Goal: Task Accomplishment & Management: Manage account settings

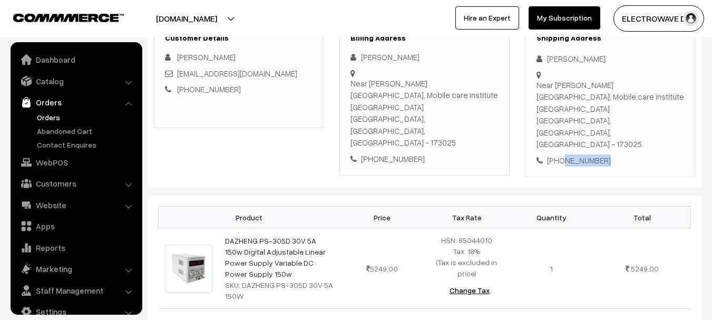
scroll to position [17, 0]
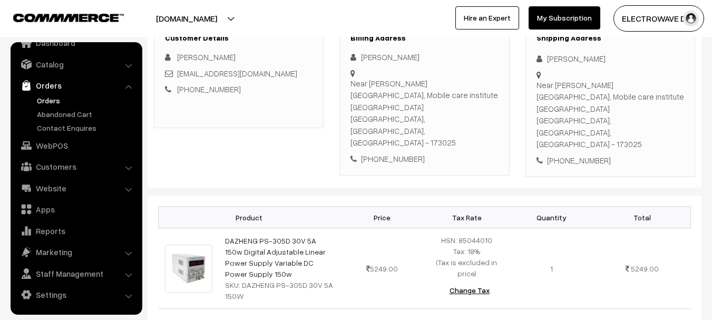
click at [34, 102] on ul "Orders" at bounding box center [76, 114] width 126 height 38
click at [36, 101] on link "Orders" at bounding box center [86, 100] width 104 height 11
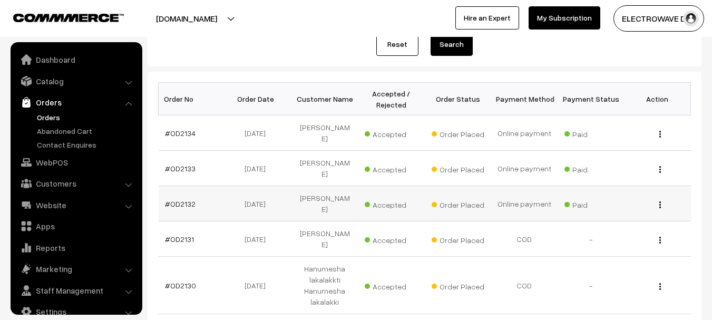
scroll to position [17, 0]
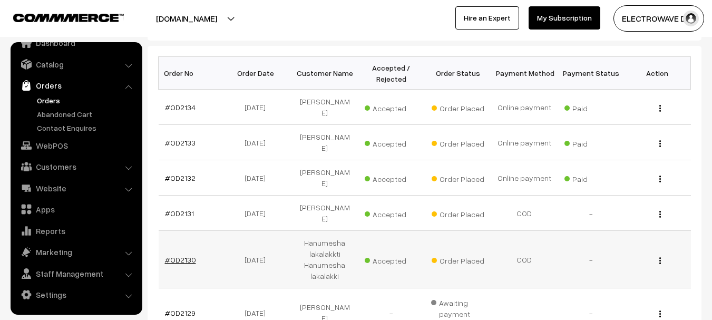
click at [184, 255] on link "#OD2130" at bounding box center [180, 259] width 31 height 9
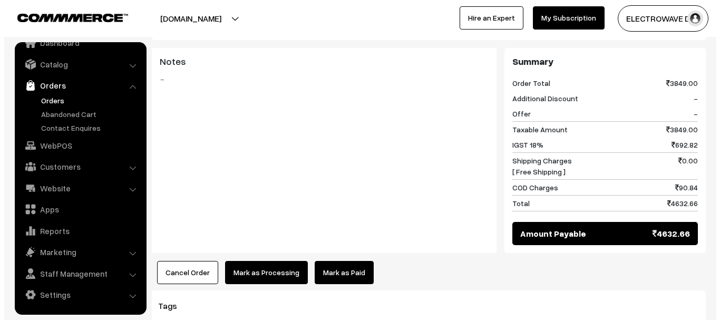
scroll to position [525, 0]
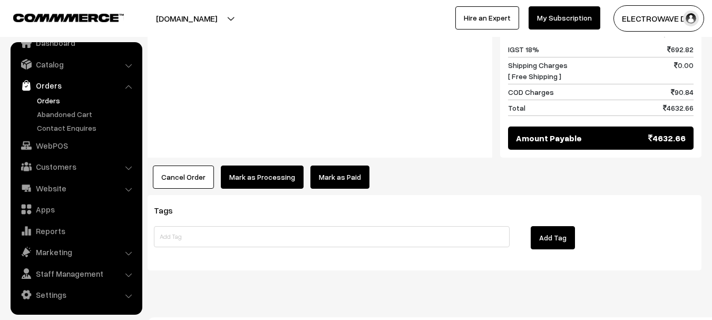
click at [268, 165] on button "Mark as Processing" at bounding box center [262, 176] width 83 height 23
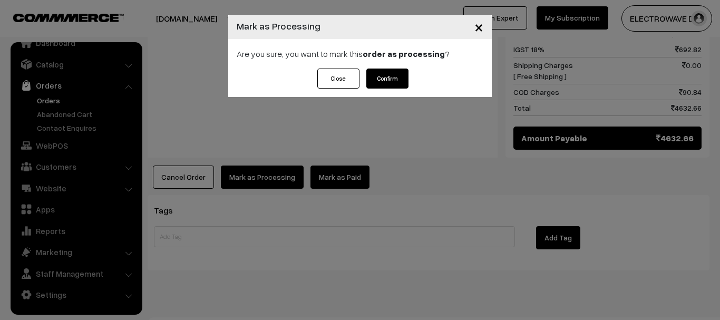
click at [393, 74] on button "Confirm" at bounding box center [387, 78] width 42 height 20
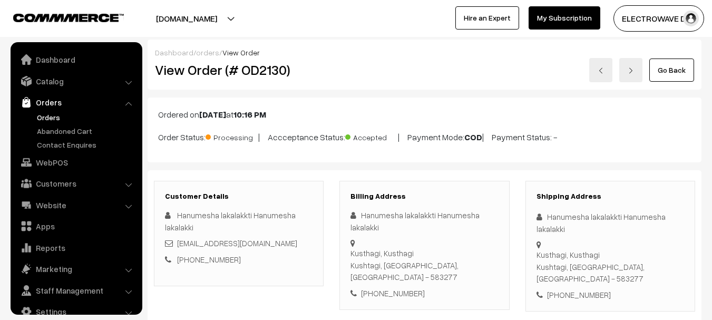
scroll to position [524, 0]
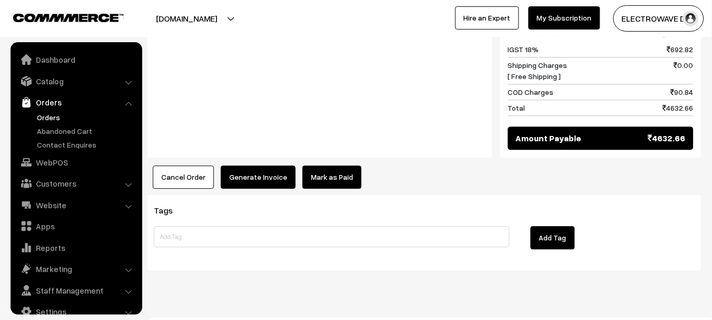
click at [249, 165] on button "Generate Invoice" at bounding box center [258, 176] width 75 height 23
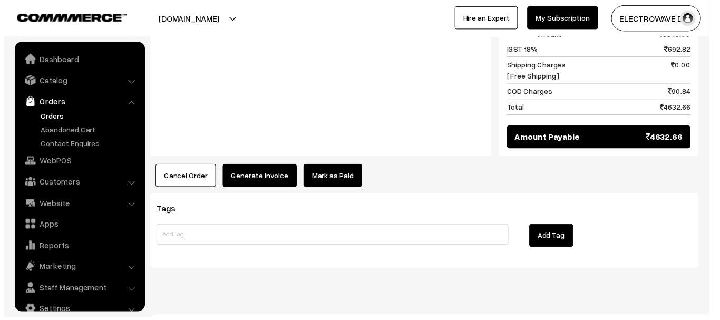
scroll to position [17, 0]
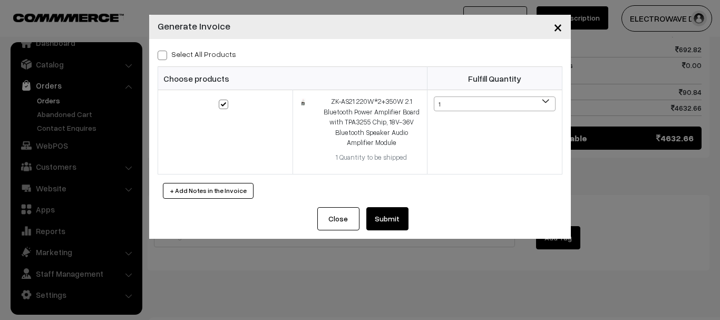
click at [387, 215] on button "Submit" at bounding box center [387, 218] width 42 height 23
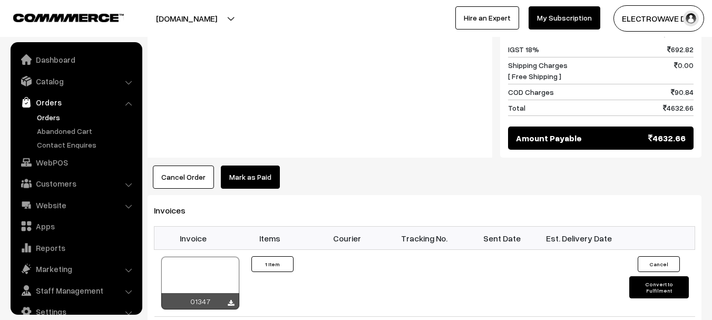
scroll to position [17, 0]
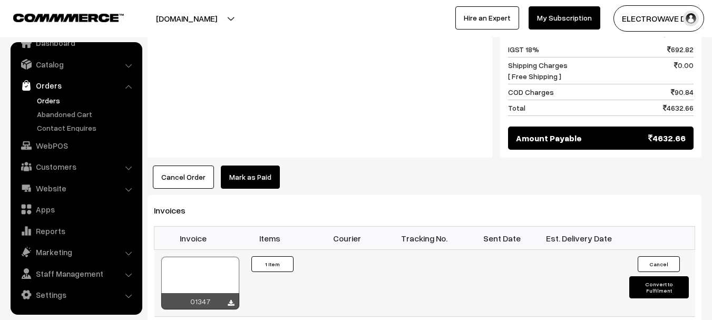
click at [203, 257] on div at bounding box center [200, 283] width 78 height 53
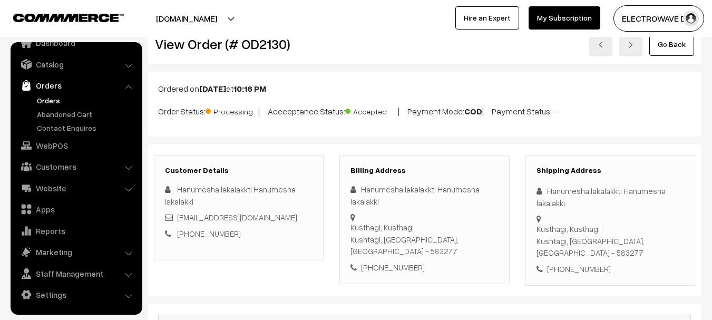
scroll to position [0, 0]
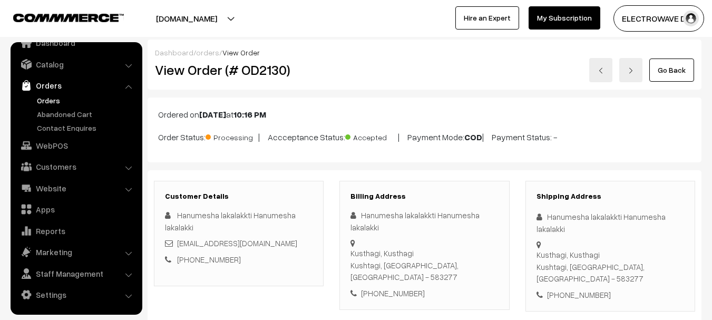
click at [251, 74] on h2 "View Order (# OD2130)" at bounding box center [239, 70] width 169 height 16
copy h2 "OD2130"
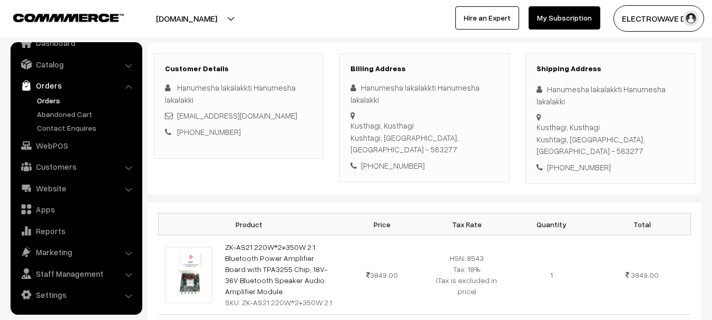
scroll to position [53, 0]
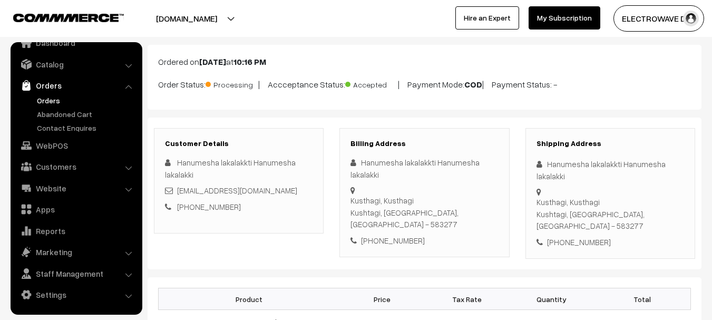
click at [553, 162] on div "Hanumesha lakalakkti Hanumesha lakalakki" at bounding box center [610, 170] width 148 height 24
copy div "Hanumesha"
click at [609, 166] on div "Hanumesha lakalakkti Hanumesha lakalakki" at bounding box center [610, 170] width 148 height 24
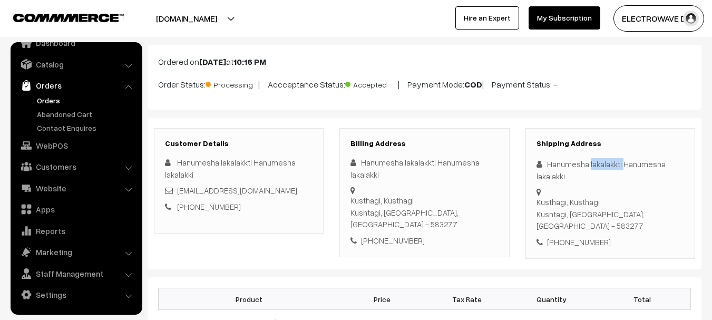
copy div "lakalakkti"
copy link "hanumeshagoudragoliehanumeshag@gmail.com"
drag, startPoint x: 157, startPoint y: 207, endPoint x: 327, endPoint y: 205, distance: 170.2
click at [323, 205] on div "Customer Details Hanumesha lakalakkti Hanumesha lakalakki hanumeshagoudragolieh…" at bounding box center [239, 180] width 170 height 105
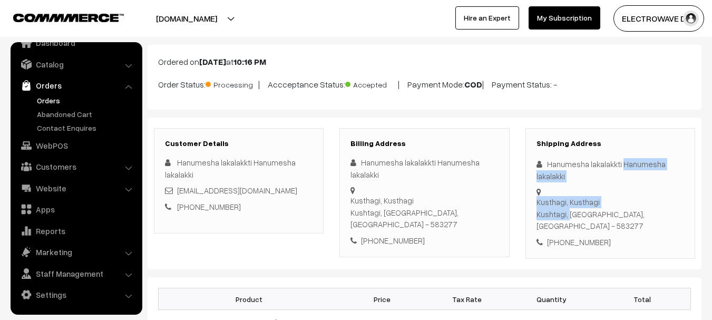
copy div "Hanumesha lakalakki Kusthagi, Kusthagi Kushtag"
copy div "Hanumesha lakalakki Kusthagi, Kusthagi Kushtagi"
drag, startPoint x: 620, startPoint y: 163, endPoint x: 575, endPoint y: 202, distance: 59.7
click at [575, 202] on div "Shipping Address Hanumesha lakalakkti Hanumesha lakalakki Kusthagi, Kusthagi Ku…" at bounding box center [610, 193] width 170 height 131
click at [568, 236] on div "+91 9964189924" at bounding box center [610, 242] width 148 height 12
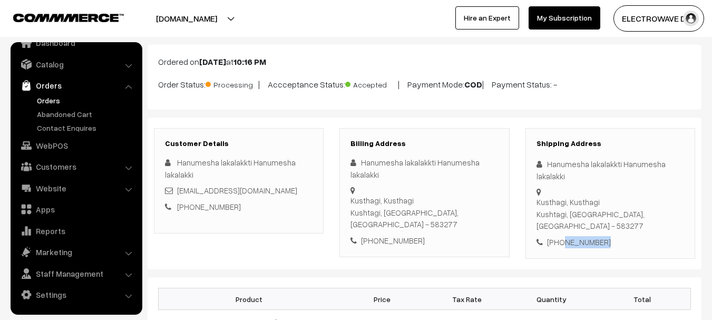
click at [568, 236] on div "+91 9964189924" at bounding box center [610, 242] width 148 height 12
copy div "9964189924"
copy div "Karnataka, India - 583277 +91 9964189924"
drag, startPoint x: 605, startPoint y: 223, endPoint x: 628, endPoint y: 237, distance: 26.5
click at [628, 237] on div "Shipping Address Hanumesha lakalakkti Hanumesha lakalakki Kusthagi, Kusthagi Ku…" at bounding box center [610, 193] width 170 height 131
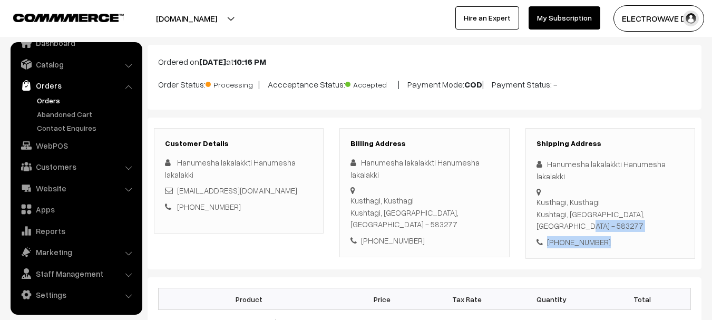
click at [639, 207] on div "Kusthagi, Kusthagi Kushtagi, Karnataka, India - 583277" at bounding box center [610, 214] width 148 height 36
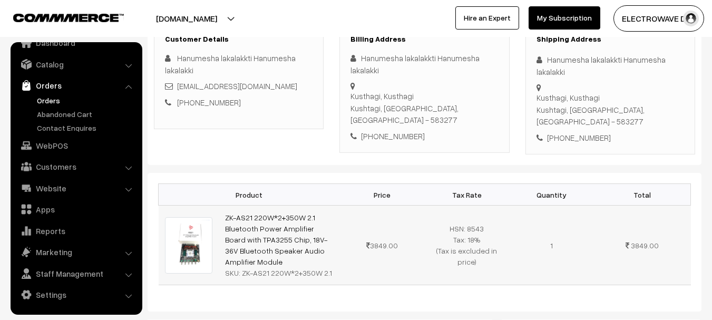
scroll to position [158, 0]
copy link "ZK-AS21 220W*2+350W 2.1 Bluetooth Power Amplifier Board with TPA3255 Chip, 18V-…"
drag, startPoint x: 250, startPoint y: 242, endPoint x: 224, endPoint y: 198, distance: 51.7
click at [224, 204] on td "ZK-AS21 220W*2+350W 2.1 Bluetooth Power Amplifier Board with TPA3255 Chip, 18V-…" at bounding box center [279, 244] width 121 height 80
copy div "ZK-AS21 220W*2+350W 2.1"
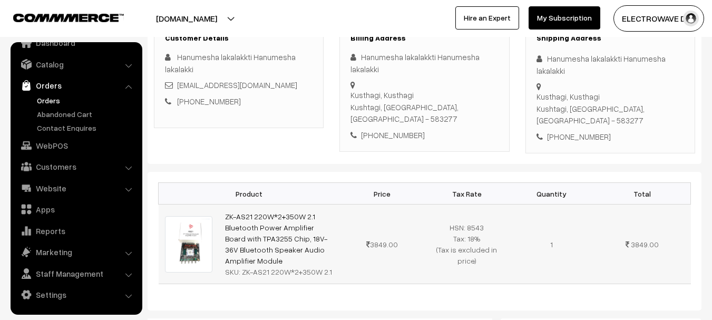
drag, startPoint x: 247, startPoint y: 254, endPoint x: 338, endPoint y: 254, distance: 90.6
click at [338, 254] on td "ZK-AS21 220W*2+350W 2.1 Bluetooth Power Amplifier Board with TPA3255 Chip, 18V-…" at bounding box center [279, 244] width 121 height 80
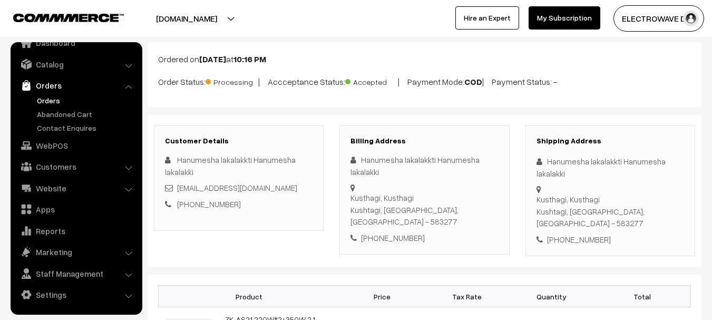
scroll to position [0, 0]
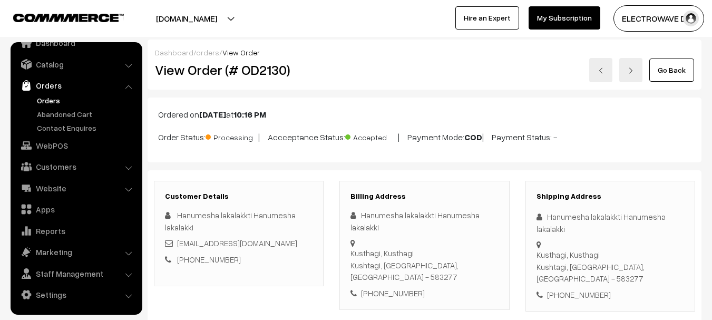
click at [260, 62] on h2 "View Order (# OD2130)" at bounding box center [239, 70] width 169 height 16
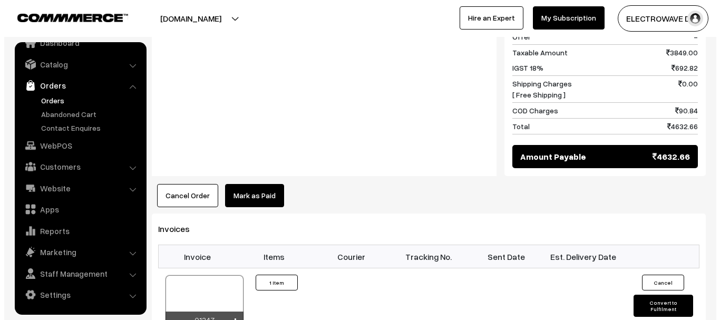
scroll to position [527, 0]
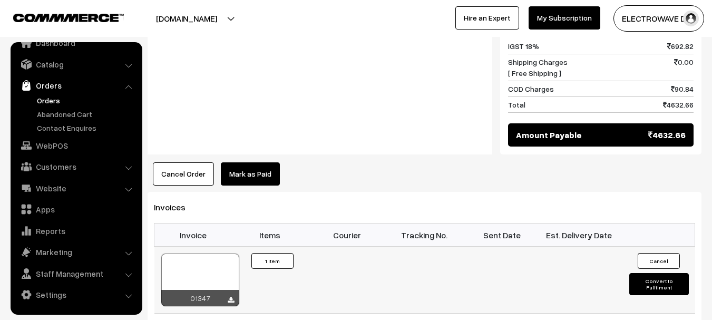
click at [640, 273] on button "Convert to Fulfilment" at bounding box center [659, 284] width 60 height 22
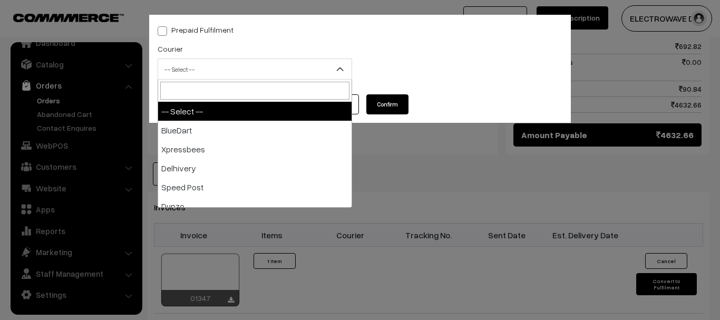
click at [209, 68] on span "-- Select --" at bounding box center [254, 69] width 193 height 18
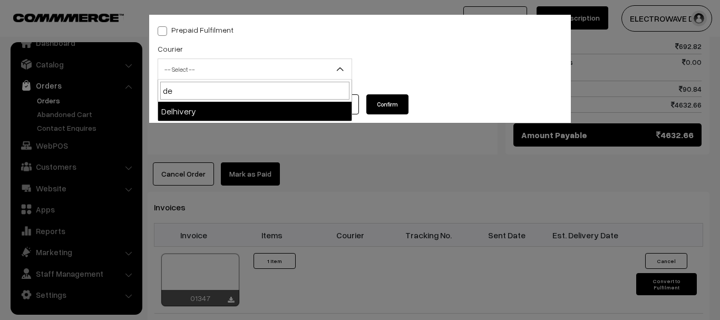
type input "de"
select select "4"
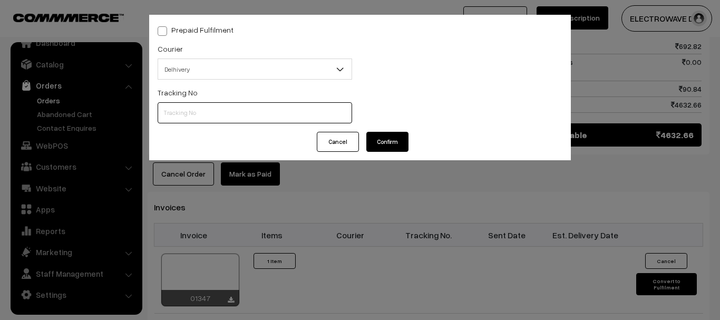
drag, startPoint x: 204, startPoint y: 111, endPoint x: 209, endPoint y: 114, distance: 5.7
click at [204, 111] on input "text" at bounding box center [255, 112] width 194 height 21
paste input "22679033441003"
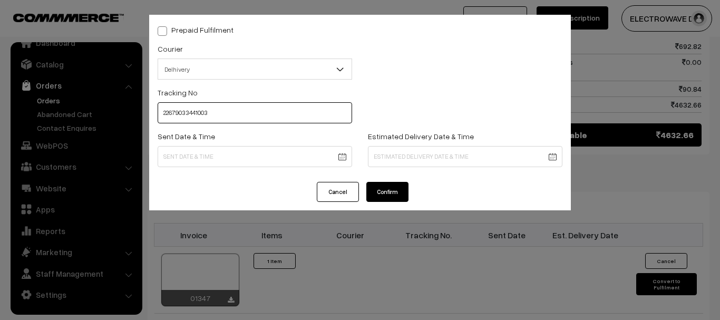
type input "22679033441003"
click at [347, 165] on body "Thank you for showing interest. Our team will call you shortly. Close dhruvpro.…" at bounding box center [360, 36] width 720 height 1127
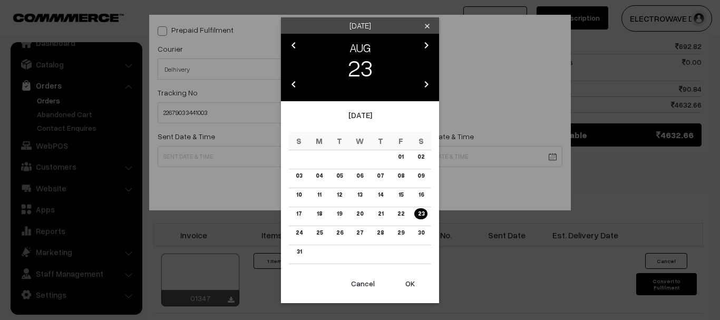
click at [410, 287] on button "OK" at bounding box center [410, 283] width 42 height 23
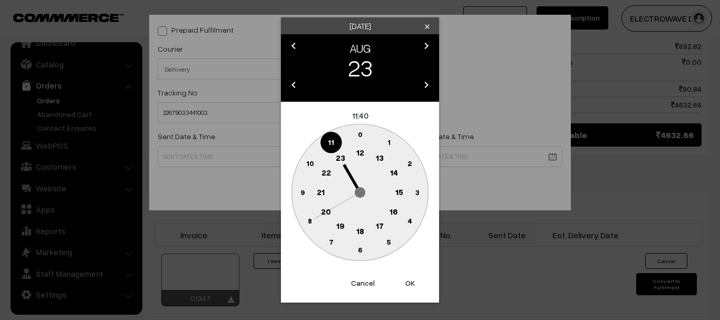
click at [410, 287] on button "OK" at bounding box center [410, 282] width 42 height 23
type input "23-08-2025 11:40"
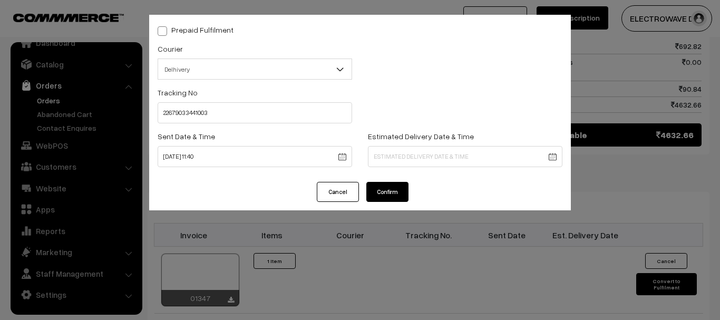
click at [422, 162] on body "Thank you for showing interest. Our team will call you shortly. Close dhruvpro.…" at bounding box center [360, 36] width 720 height 1127
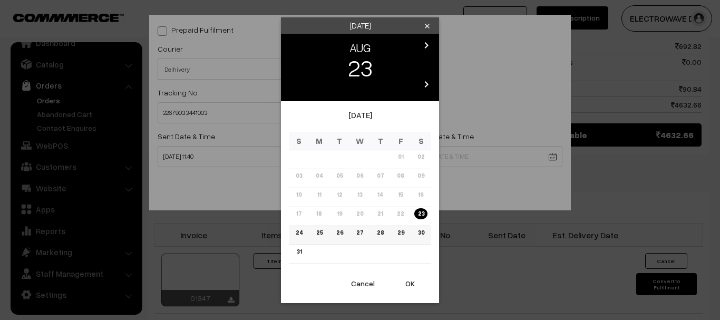
click at [382, 236] on link "28" at bounding box center [380, 232] width 13 height 11
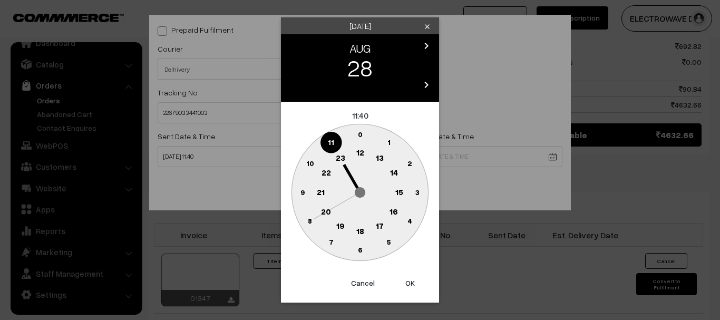
click at [416, 288] on button "OK" at bounding box center [410, 282] width 42 height 23
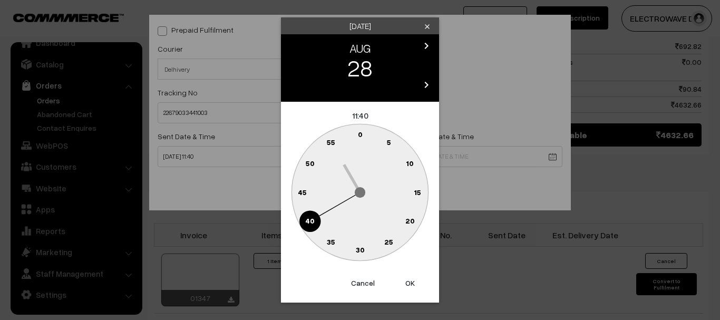
drag, startPoint x: 416, startPoint y: 288, endPoint x: 401, endPoint y: 243, distance: 46.5
click at [416, 287] on button "OK" at bounding box center [410, 282] width 42 height 23
type input "28-08-2025 11:40"
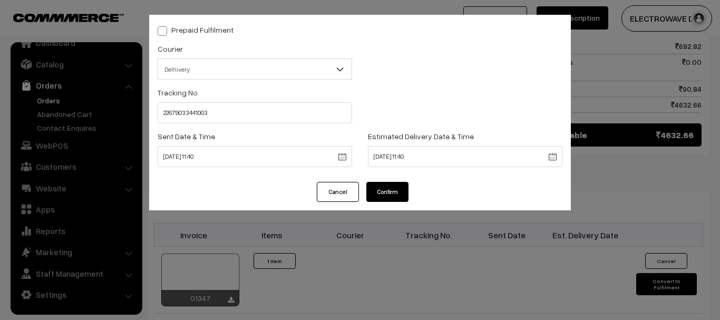
click at [388, 203] on div "Cancel Confirm" at bounding box center [359, 196] width 421 height 28
click at [388, 195] on button "Confirm" at bounding box center [387, 192] width 42 height 20
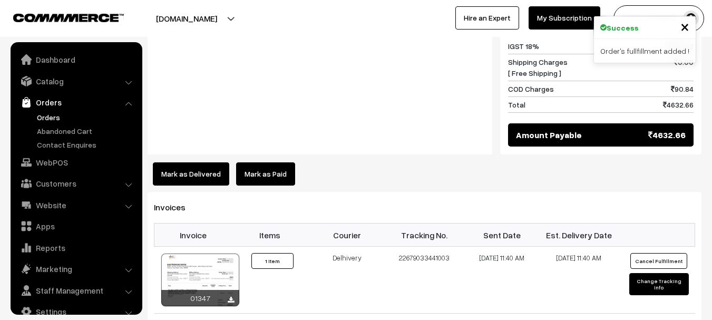
scroll to position [17, 0]
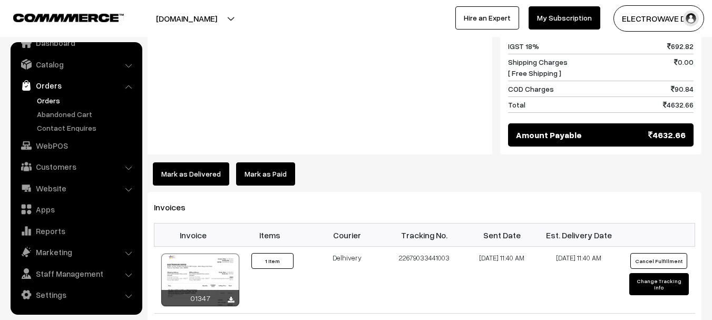
click at [51, 99] on link "Orders" at bounding box center [86, 100] width 104 height 11
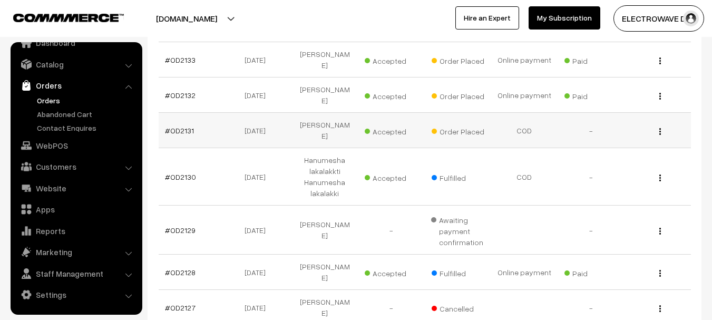
scroll to position [316, 0]
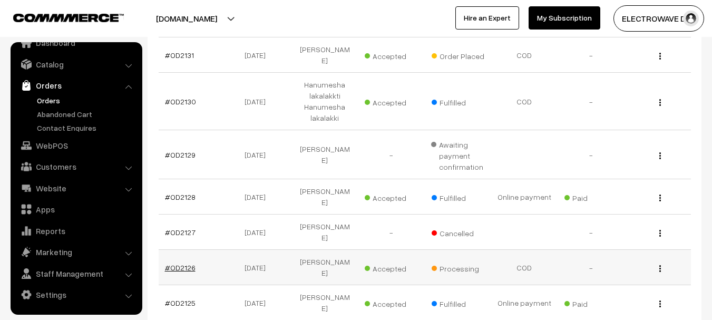
click at [180, 263] on link "#OD2126" at bounding box center [180, 267] width 31 height 9
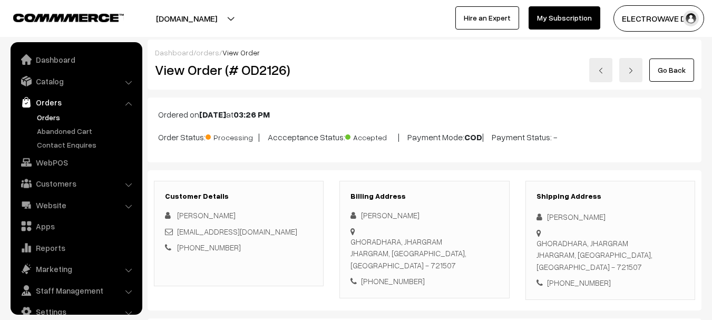
click at [243, 58] on div "View Order (# OD2126)" at bounding box center [239, 70] width 185 height 24
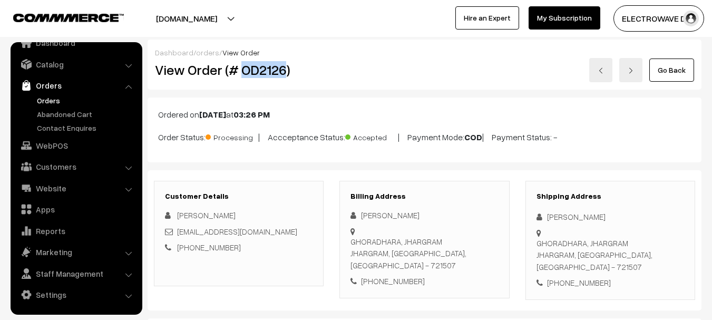
click at [260, 71] on h2 "View Order (# OD2126)" at bounding box center [239, 70] width 169 height 16
drag, startPoint x: 252, startPoint y: 57, endPoint x: 266, endPoint y: 65, distance: 16.1
click at [253, 57] on div "Dashboard / orders / View Order" at bounding box center [424, 52] width 539 height 11
click at [266, 66] on h2 "View Order (# OD2126)" at bounding box center [239, 70] width 169 height 16
click at [270, 71] on h2 "View Order (# OD2126)" at bounding box center [239, 70] width 169 height 16
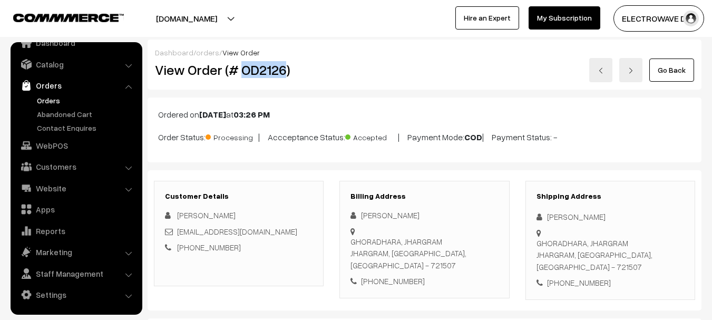
click at [270, 71] on h2 "View Order (# OD2126)" at bounding box center [239, 70] width 169 height 16
copy h2 "OD2126"
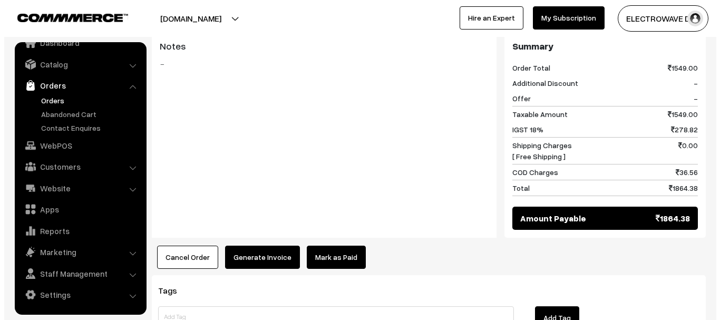
scroll to position [506, 0]
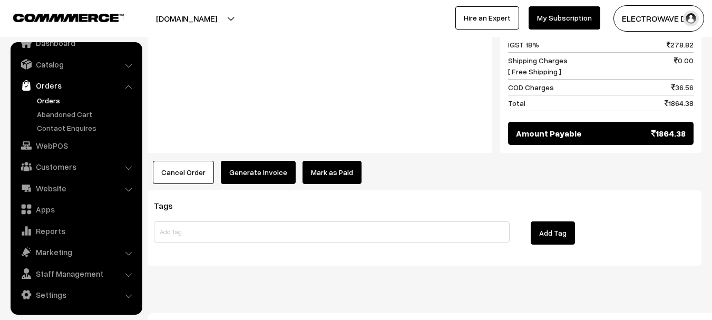
click at [267, 170] on button "Generate Invoice" at bounding box center [258, 172] width 75 height 23
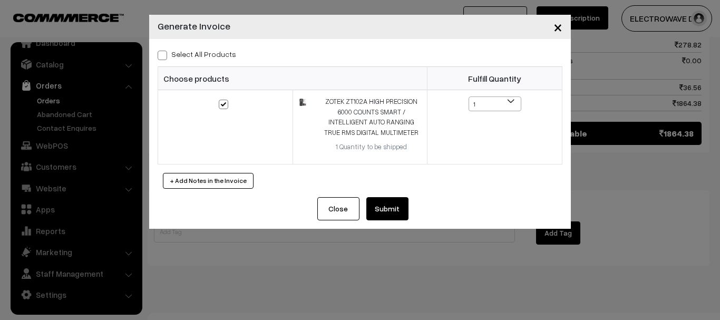
drag, startPoint x: 410, startPoint y: 197, endPoint x: 396, endPoint y: 207, distance: 17.8
click at [408, 201] on div "Close Submit Back Fulfill Items" at bounding box center [359, 213] width 421 height 32
click at [396, 207] on button "Submit" at bounding box center [387, 208] width 42 height 23
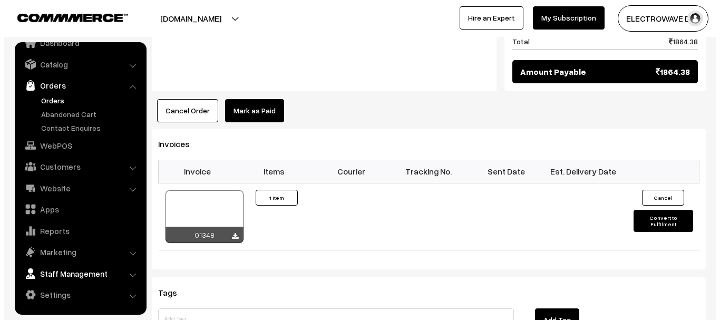
scroll to position [664, 0]
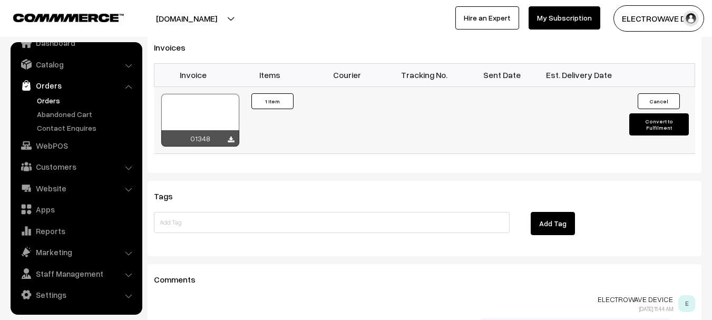
click at [209, 96] on div at bounding box center [200, 120] width 78 height 53
click at [220, 109] on div at bounding box center [200, 120] width 78 height 53
click at [654, 113] on button "Convert to Fulfilment" at bounding box center [659, 124] width 60 height 22
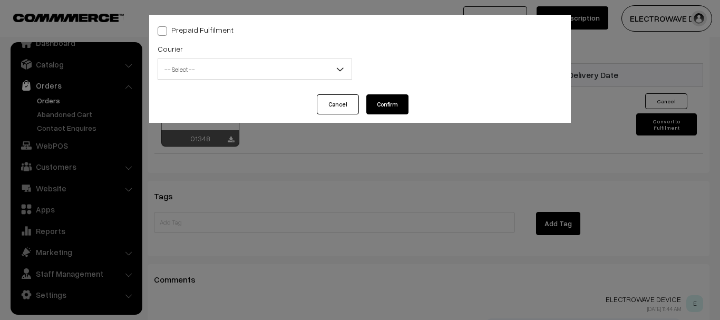
click at [179, 71] on span "-- Select --" at bounding box center [254, 69] width 193 height 18
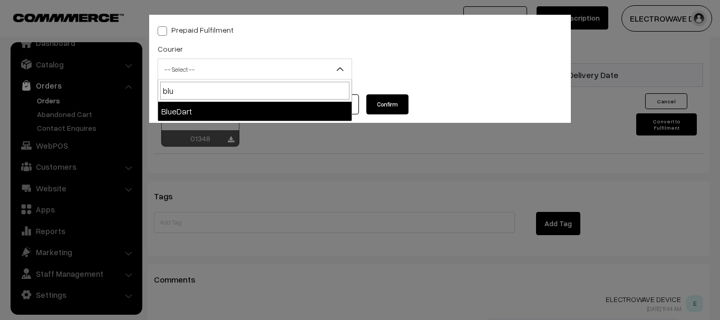
type input "blu"
select select "2"
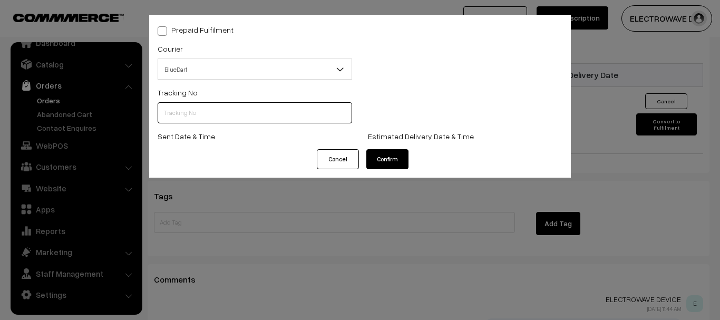
drag, startPoint x: 191, startPoint y: 111, endPoint x: 199, endPoint y: 113, distance: 8.2
click at [191, 111] on input "text" at bounding box center [255, 112] width 194 height 21
paste input "77980801625"
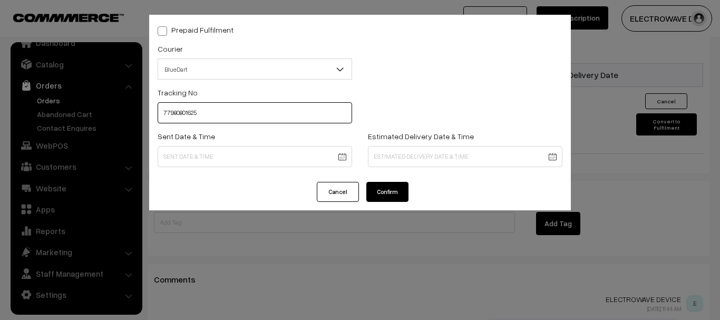
type input "77980801625"
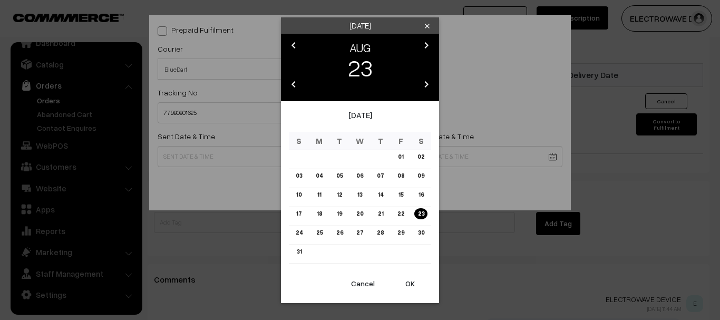
click at [406, 285] on button "OK" at bounding box center [410, 283] width 42 height 23
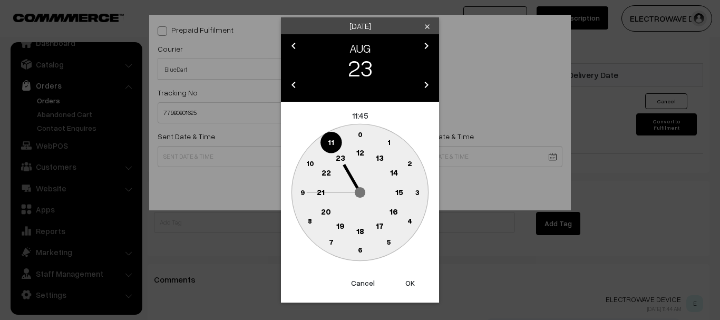
click at [406, 285] on button "OK" at bounding box center [410, 282] width 42 height 23
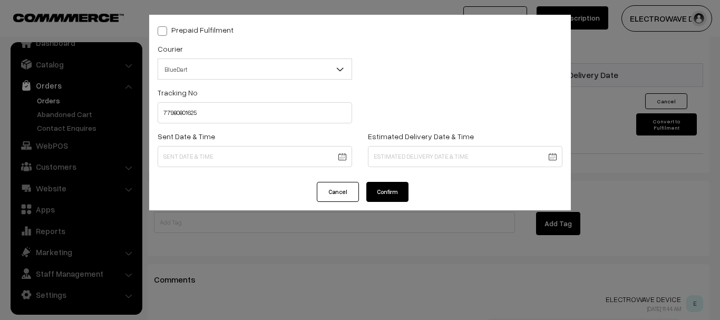
type input "23-08-2025 11:45"
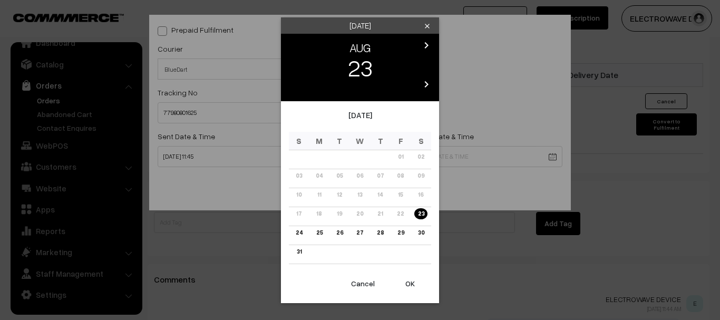
click at [362, 233] on link "27" at bounding box center [359, 232] width 13 height 11
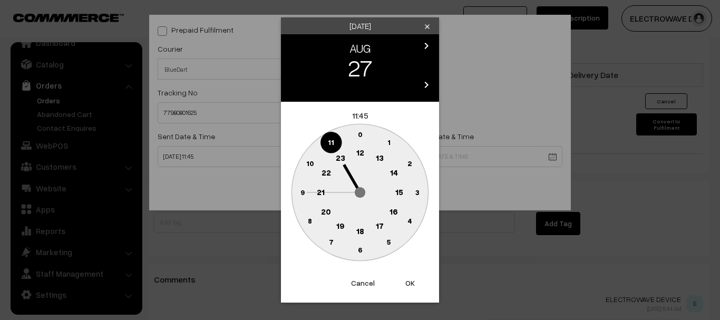
click at [404, 278] on button "OK" at bounding box center [410, 282] width 42 height 23
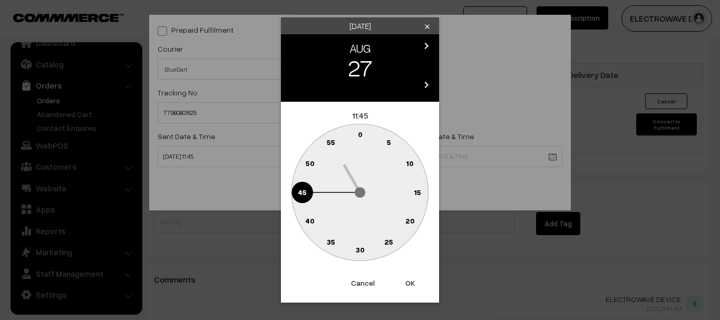
click at [404, 278] on button "OK" at bounding box center [410, 282] width 42 height 23
type input "27-08-2025 11:45"
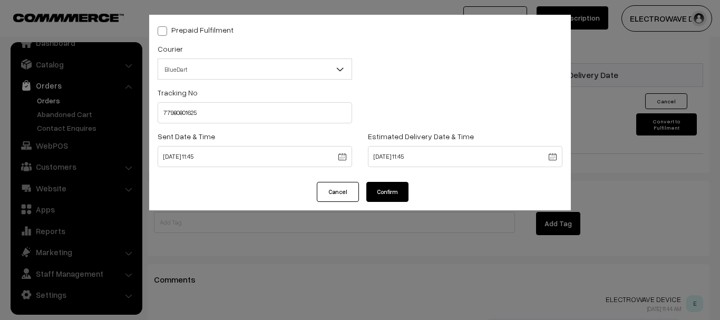
click at [389, 192] on button "Confirm" at bounding box center [387, 192] width 42 height 20
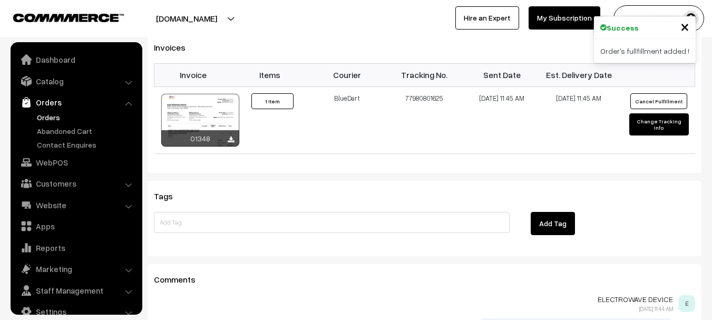
scroll to position [17, 0]
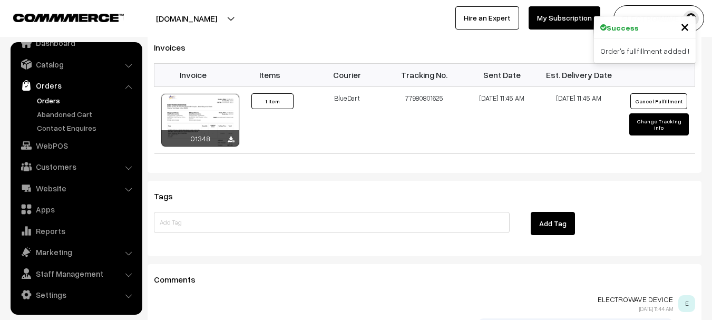
click at [54, 99] on link "Orders" at bounding box center [86, 100] width 104 height 11
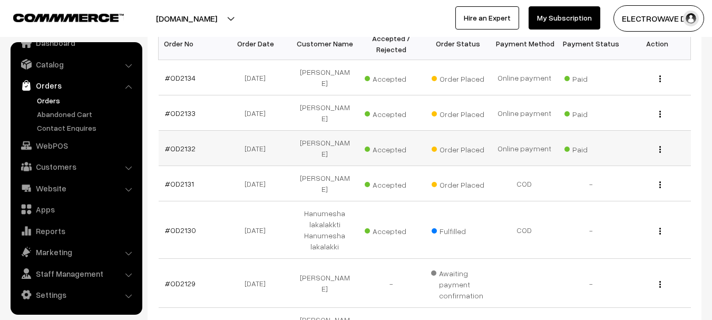
scroll to position [211, 0]
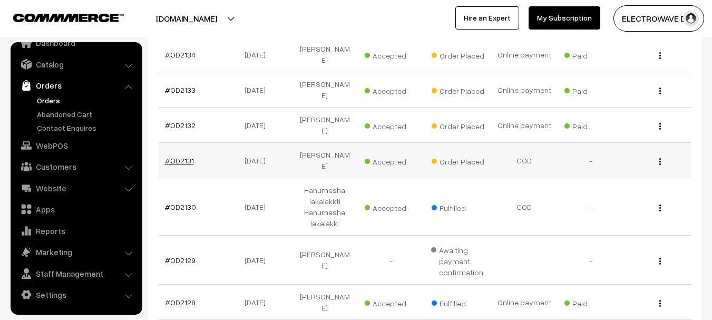
click at [173, 156] on link "#OD2131" at bounding box center [179, 160] width 29 height 9
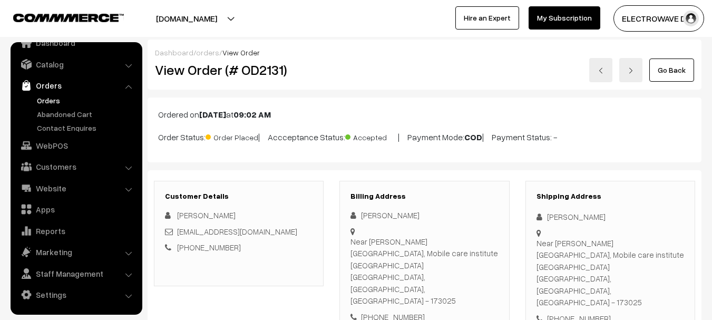
drag, startPoint x: 151, startPoint y: 112, endPoint x: 612, endPoint y: 154, distance: 463.5
click at [612, 154] on div "Ordered on Aug 23, 2025 at 09:02 AM Order Status: Order Placed | Accceptance St…" at bounding box center [425, 129] width 554 height 65
click at [366, 136] on span "Accepted" at bounding box center [371, 136] width 53 height 14
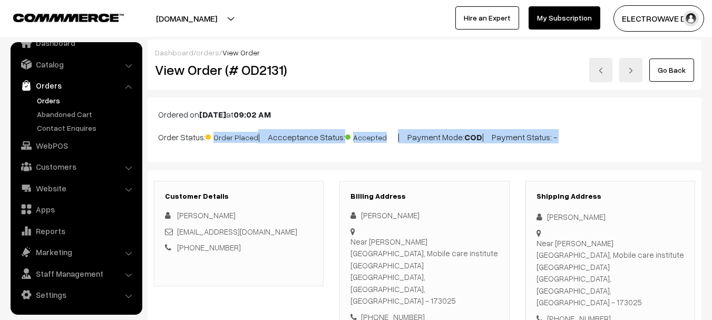
click at [366, 136] on span "Accepted" at bounding box center [371, 136] width 53 height 14
click at [302, 141] on p "Order Status: Order Placed | Accceptance Status: Accepted | Payment Mode: COD |…" at bounding box center [424, 136] width 533 height 14
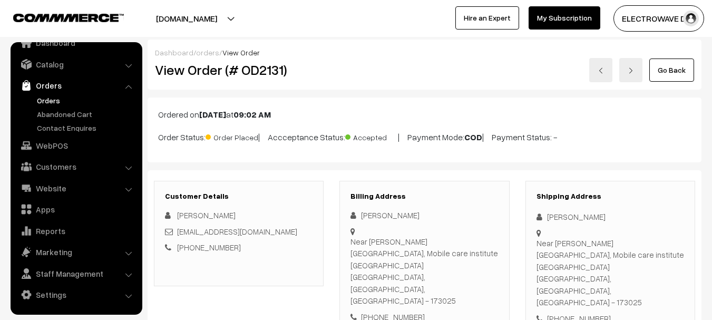
click at [302, 141] on p "Order Status: Order Placed | Accceptance Status: Accepted | Payment Mode: COD |…" at bounding box center [424, 136] width 533 height 14
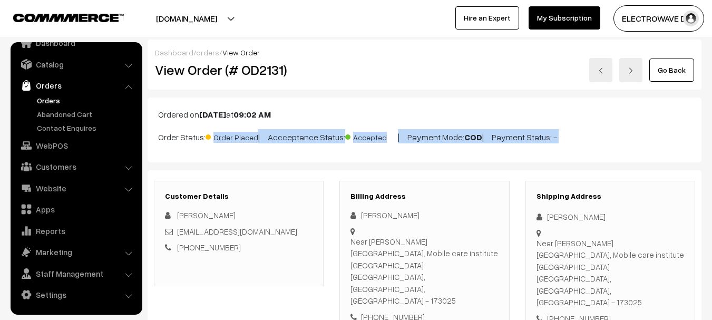
click at [302, 141] on p "Order Status: Order Placed | Accceptance Status: Accepted | Payment Mode: COD |…" at bounding box center [424, 136] width 533 height 14
click at [227, 137] on span "Order Placed" at bounding box center [231, 136] width 53 height 14
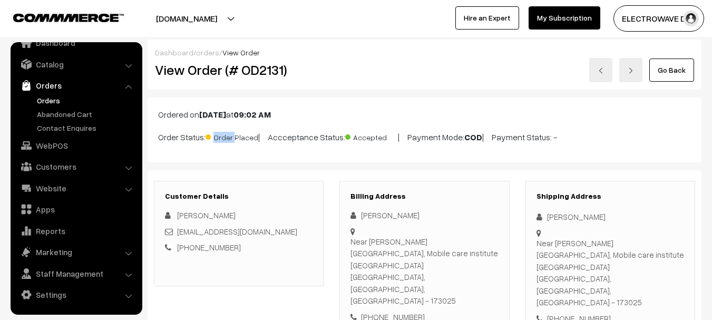
click at [227, 137] on span "Order Placed" at bounding box center [231, 136] width 53 height 14
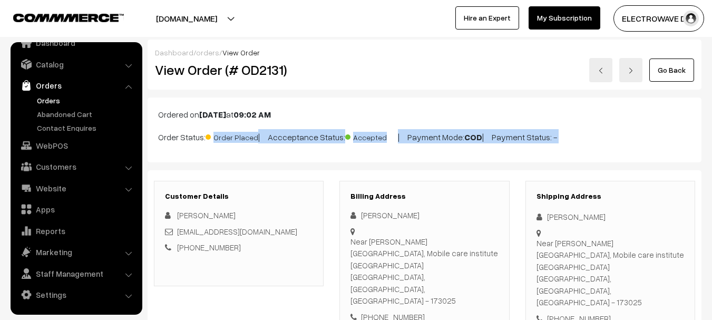
click at [227, 137] on span "Order Placed" at bounding box center [231, 136] width 53 height 14
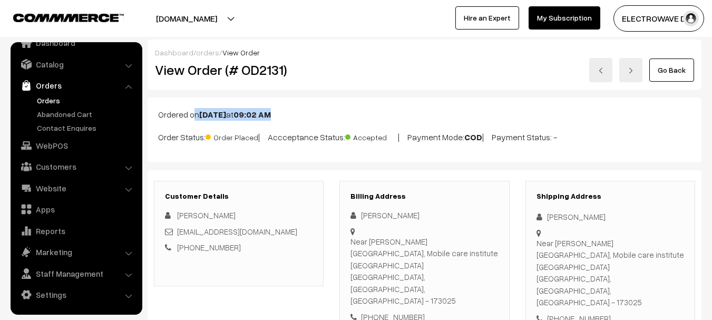
drag, startPoint x: 154, startPoint y: 115, endPoint x: 370, endPoint y: 115, distance: 215.5
click at [370, 115] on div "Ordered on Aug 23, 2025 at 09:02 AM Order Status: Order Placed | Accceptance St…" at bounding box center [425, 129] width 554 height 65
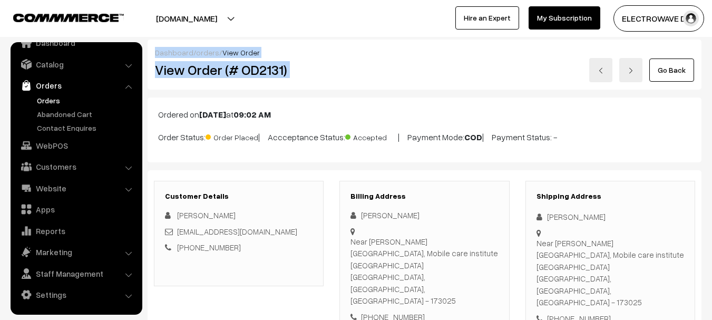
drag, startPoint x: 151, startPoint y: 50, endPoint x: 371, endPoint y: 81, distance: 222.5
click at [371, 81] on div "Dashboard / orders / View Order View Order (# OD2131) Go Back" at bounding box center [425, 65] width 554 height 50
click at [321, 73] on h2 "View Order (# OD2131)" at bounding box center [239, 70] width 169 height 16
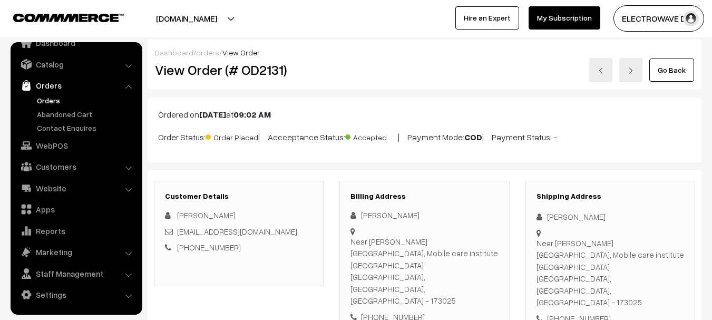
click at [321, 73] on h2 "View Order (# OD2131)" at bounding box center [239, 70] width 169 height 16
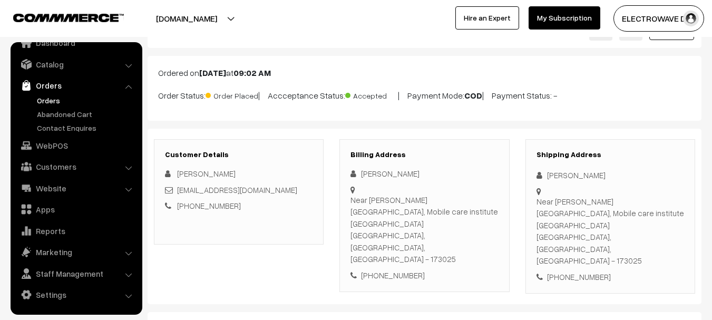
scroll to position [105, 0]
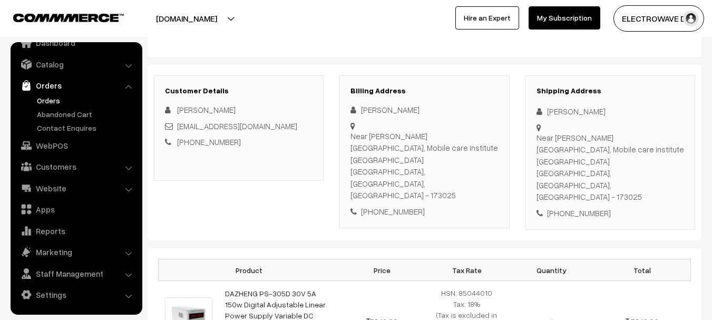
click at [576, 207] on div "+91 9805829150" at bounding box center [610, 213] width 148 height 12
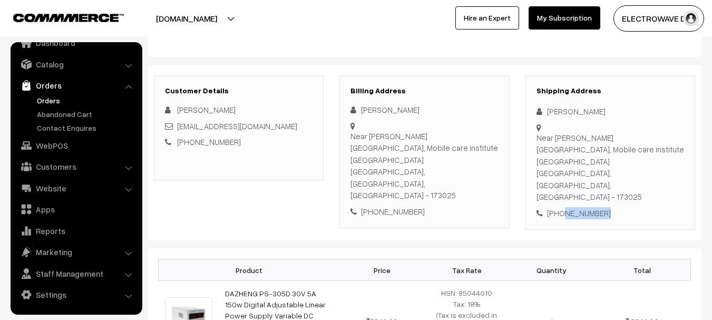
click at [576, 207] on div "+91 9805829150" at bounding box center [610, 213] width 148 height 12
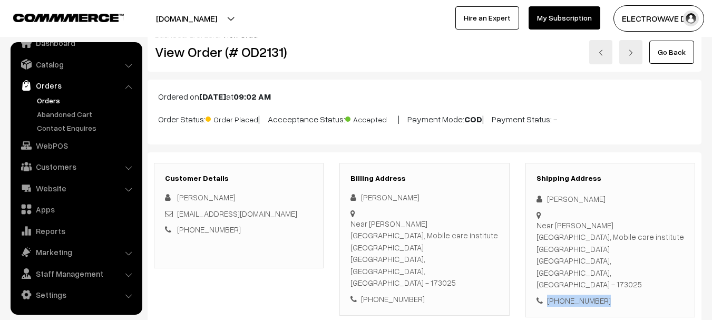
scroll to position [0, 0]
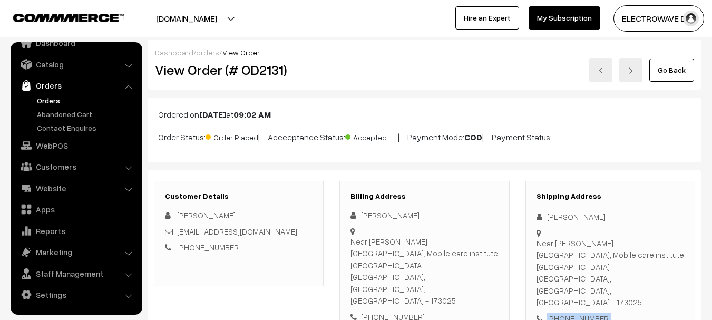
drag, startPoint x: 419, startPoint y: 133, endPoint x: 583, endPoint y: 136, distance: 163.3
click at [583, 136] on p "Order Status: Order Placed | Accceptance Status: Accepted | Payment Mode: COD |…" at bounding box center [424, 136] width 533 height 14
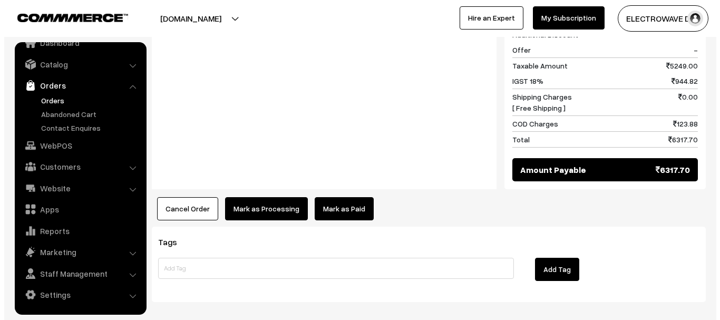
scroll to position [527, 0]
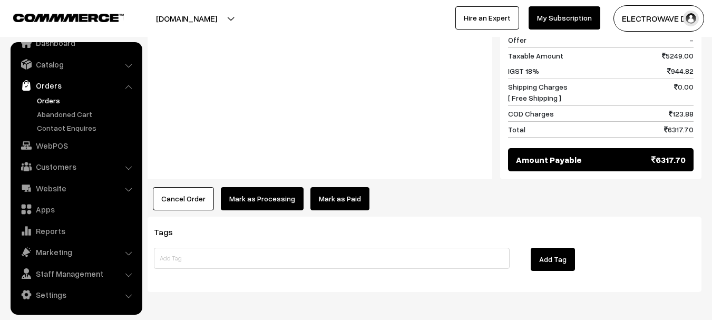
click at [282, 187] on button "Mark as Processing" at bounding box center [262, 198] width 83 height 23
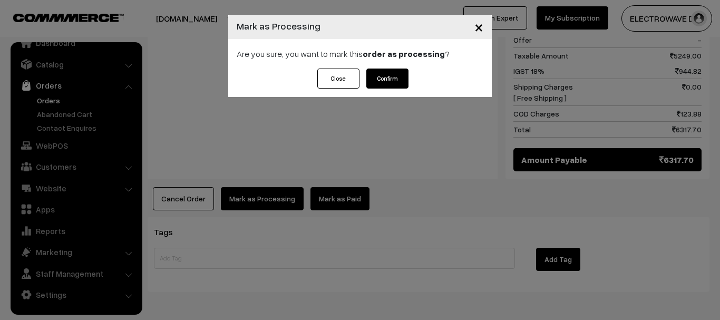
click at [388, 74] on button "Confirm" at bounding box center [387, 78] width 42 height 20
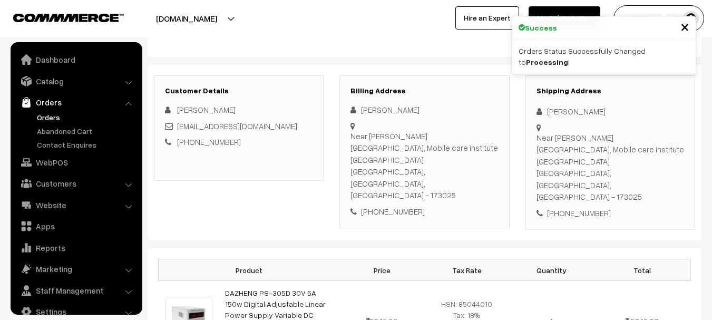
scroll to position [17, 0]
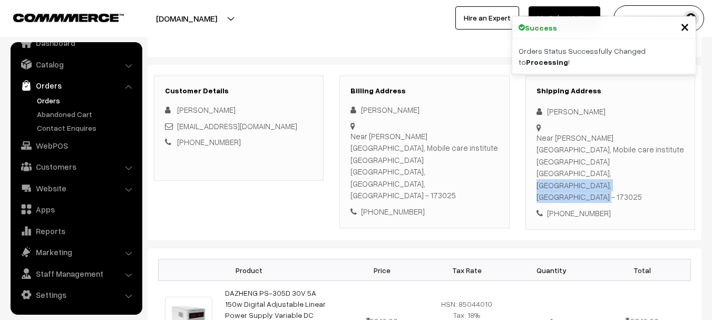
drag, startPoint x: 580, startPoint y: 164, endPoint x: 620, endPoint y: 164, distance: 40.0
click at [620, 164] on div "Near [PERSON_NAME][GEOGRAPHIC_DATA], Mobile care institute [GEOGRAPHIC_DATA], […" at bounding box center [610, 167] width 148 height 71
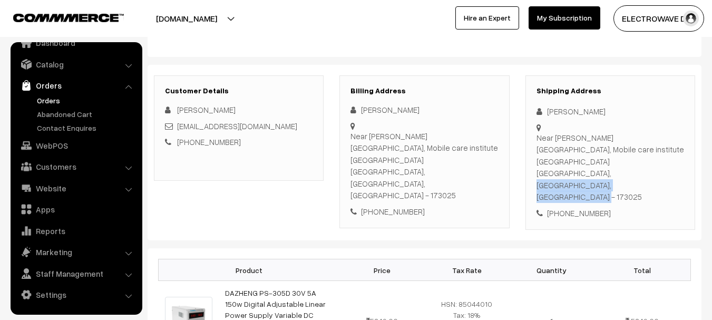
click at [606, 165] on div "Near [PERSON_NAME][GEOGRAPHIC_DATA], Mobile care institute [GEOGRAPHIC_DATA], […" at bounding box center [610, 167] width 148 height 71
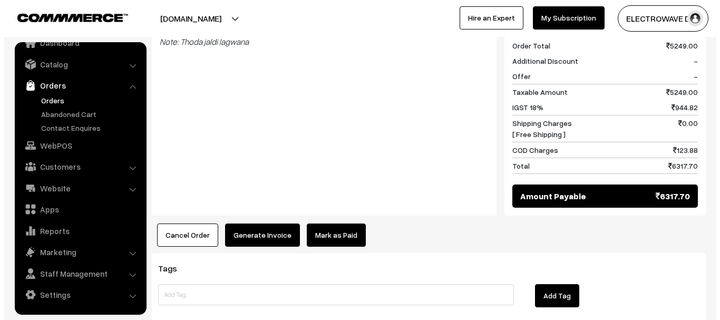
scroll to position [543, 0]
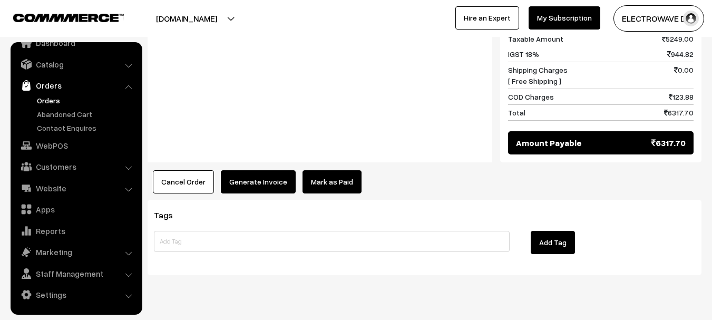
click at [166, 170] on button "Cancel Order" at bounding box center [183, 181] width 61 height 23
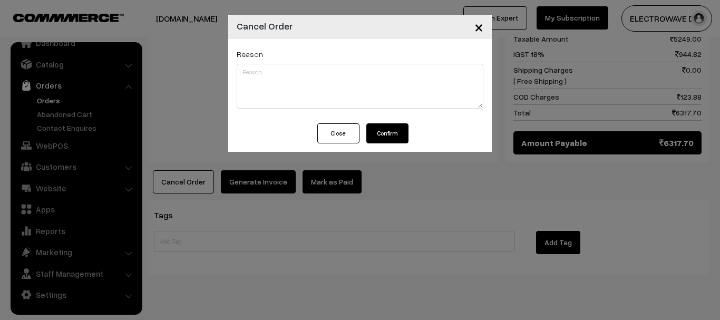
click at [387, 129] on button "Confirm" at bounding box center [387, 133] width 42 height 20
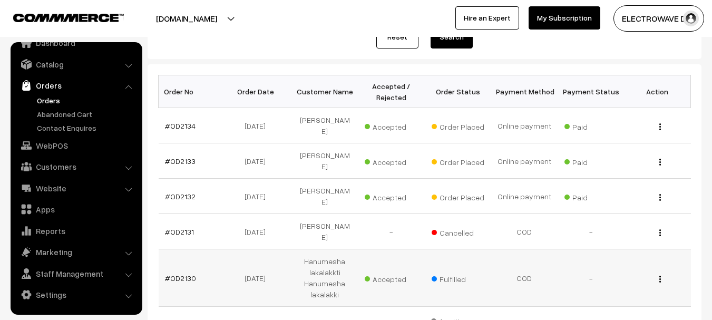
scroll to position [135, 0]
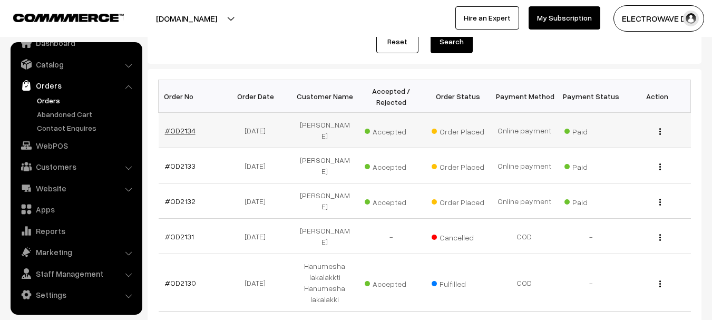
click at [184, 126] on link "#OD2134" at bounding box center [180, 130] width 31 height 9
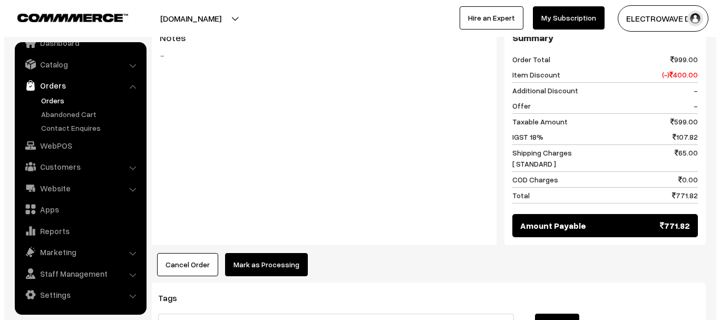
scroll to position [561, 0]
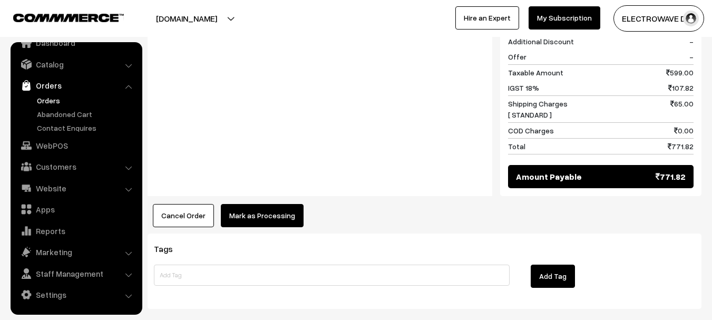
click at [277, 204] on button "Mark as Processing" at bounding box center [262, 215] width 83 height 23
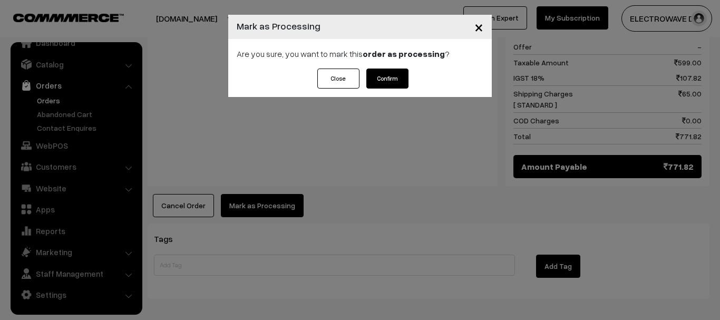
drag, startPoint x: 393, startPoint y: 78, endPoint x: 440, endPoint y: 64, distance: 49.4
click at [394, 77] on button "Confirm" at bounding box center [387, 78] width 42 height 20
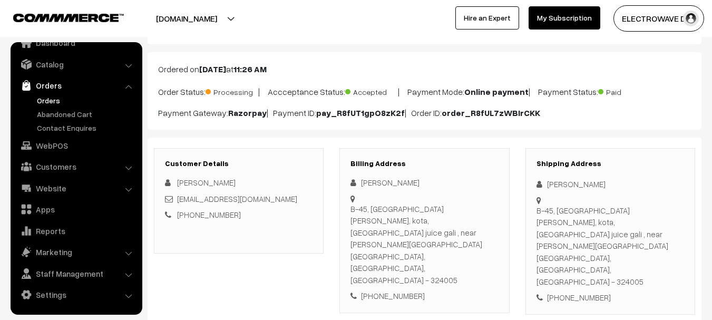
scroll to position [105, 0]
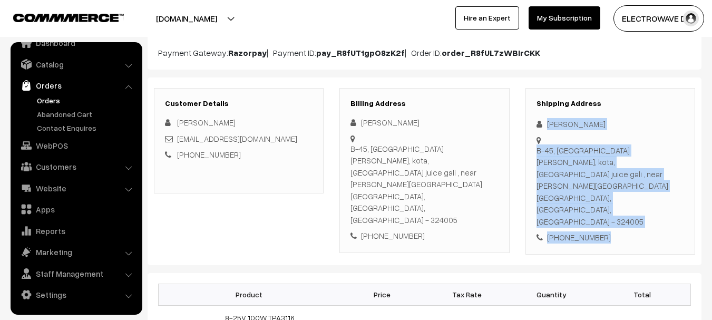
drag, startPoint x: 544, startPoint y: 117, endPoint x: 636, endPoint y: 219, distance: 136.9
click at [592, 231] on div "[PHONE_NUMBER]" at bounding box center [610, 237] width 148 height 12
drag, startPoint x: 585, startPoint y: 164, endPoint x: 574, endPoint y: 162, distance: 11.9
click at [620, 199] on div "Shipping Address [PERSON_NAME] [STREET_ADDRESS][PERSON_NAME], [GEOGRAPHIC_DATA]…" at bounding box center [610, 171] width 170 height 166
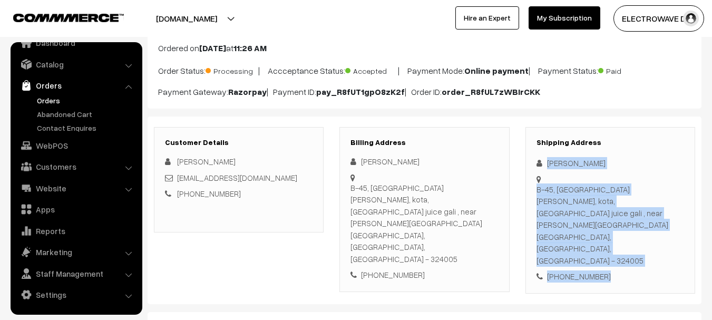
scroll to position [0, 0]
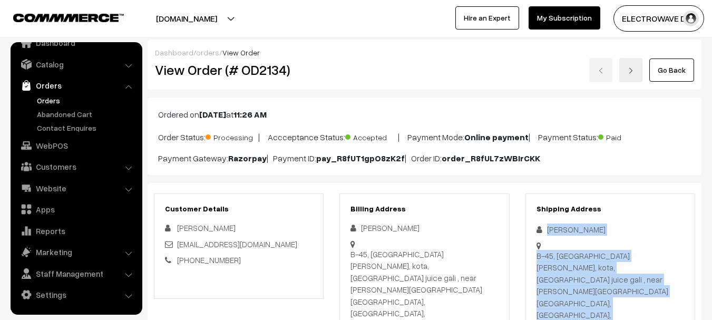
click at [630, 77] on link at bounding box center [630, 70] width 23 height 24
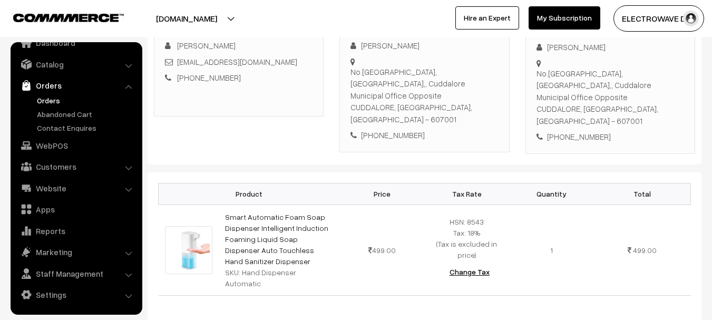
scroll to position [158, 0]
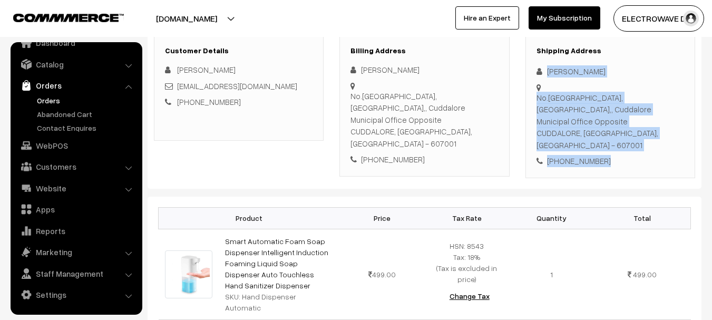
drag, startPoint x: 546, startPoint y: 67, endPoint x: 564, endPoint y: 111, distance: 47.0
click at [605, 135] on div "Shipping Address Vimal Raj No.15 Century Plaza, Fund Office Building,, Cuddalor…" at bounding box center [610, 106] width 170 height 143
drag, startPoint x: 533, startPoint y: 95, endPoint x: 577, endPoint y: 109, distance: 46.3
copy div "Vimal Raj No.15 Century Plaza, Fund Office Building,, Cuddalore Municipal Offic…"
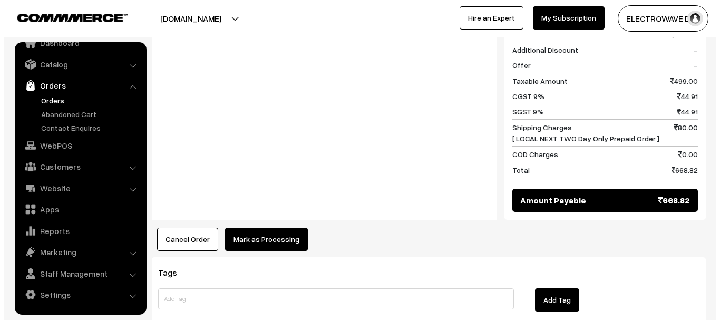
scroll to position [560, 0]
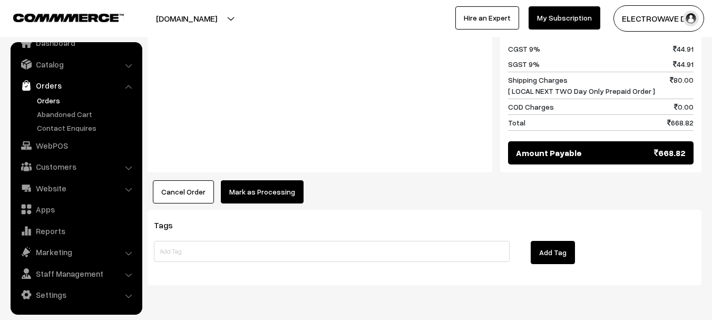
click at [262, 180] on button "Mark as Processing" at bounding box center [262, 191] width 83 height 23
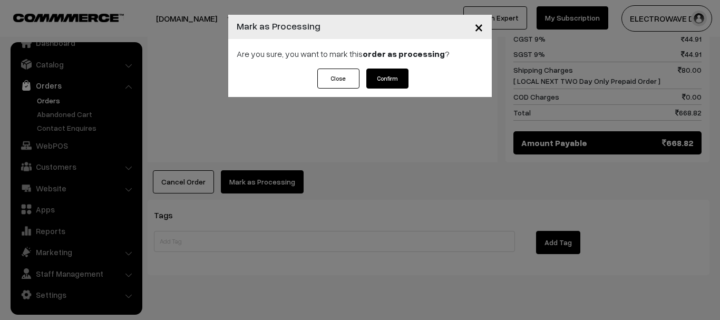
click at [391, 84] on button "Confirm" at bounding box center [387, 78] width 42 height 20
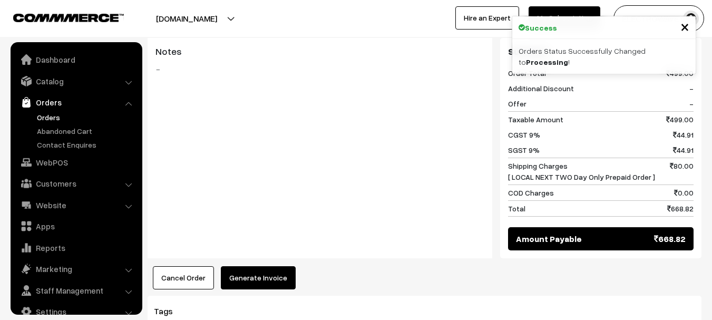
scroll to position [17, 0]
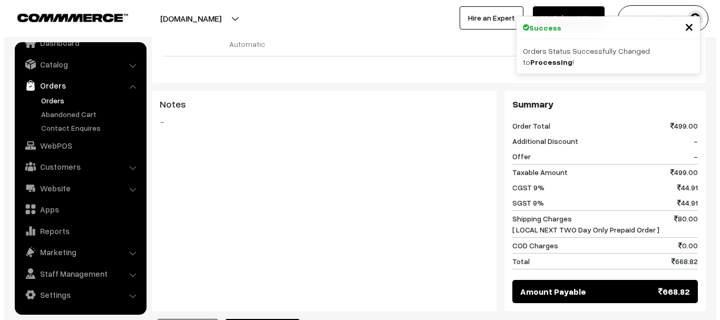
scroll to position [421, 0]
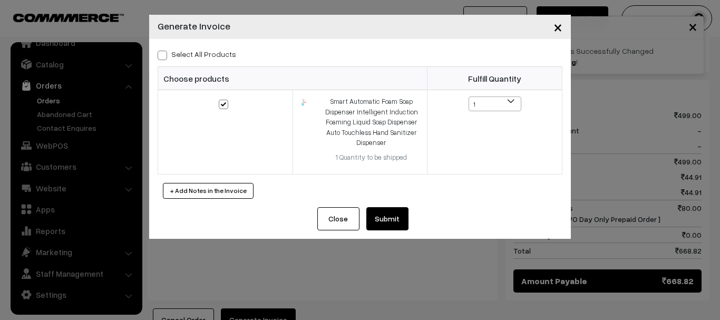
click at [383, 211] on button "Submit" at bounding box center [387, 218] width 42 height 23
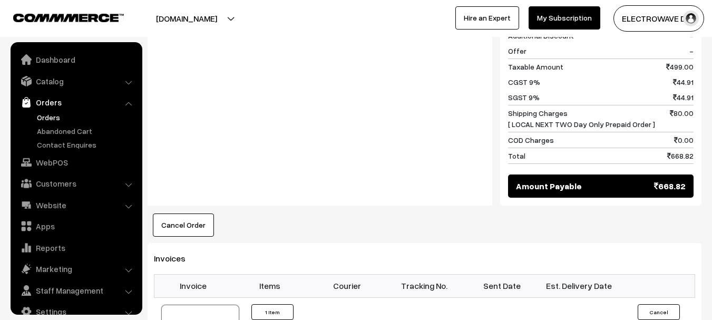
scroll to position [17, 0]
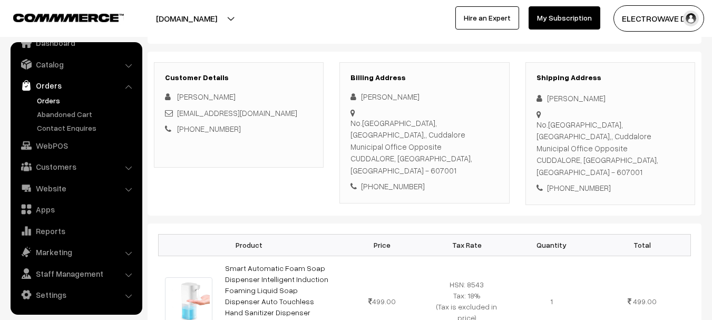
scroll to position [0, 0]
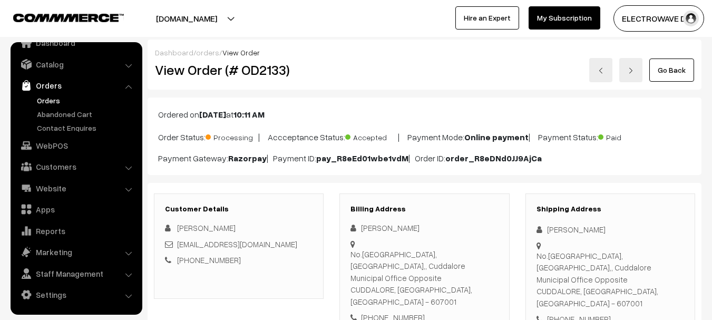
click at [625, 65] on link at bounding box center [630, 70] width 23 height 24
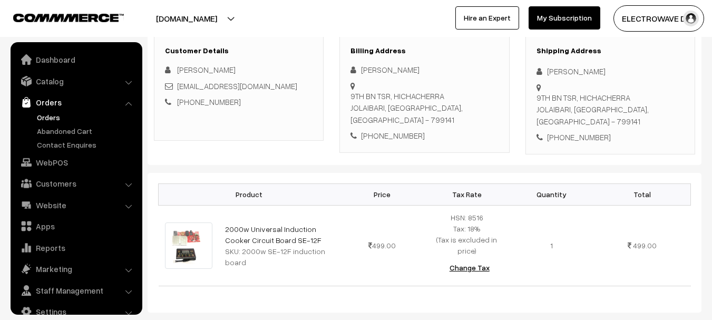
scroll to position [17, 0]
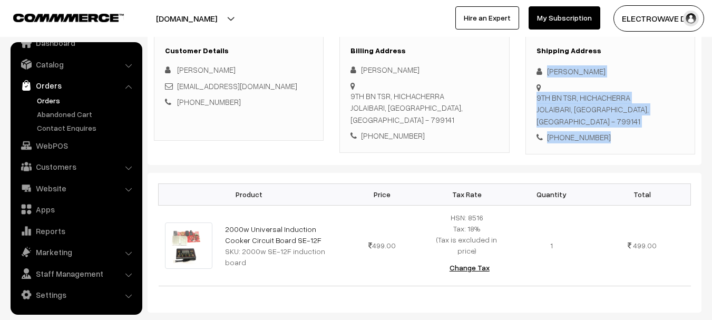
drag, startPoint x: 545, startPoint y: 66, endPoint x: 598, endPoint y: 125, distance: 79.4
click at [598, 125] on div "Shipping Address SUMAN CHAKRABORTY 9TH BN TSR, HICHACHERRA JOLAIBARI, Tripura, …" at bounding box center [610, 94] width 170 height 119
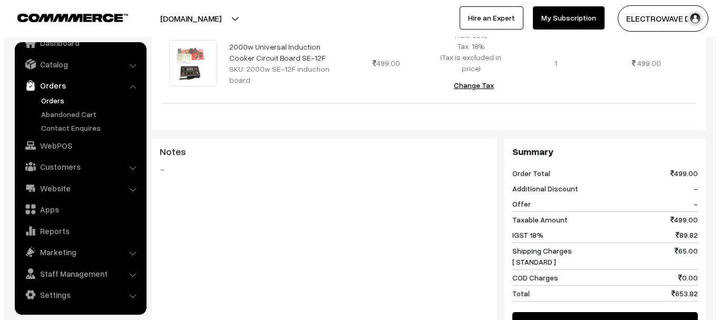
scroll to position [474, 0]
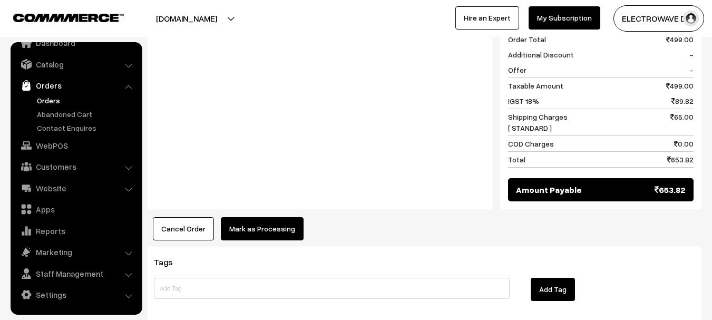
click at [260, 217] on button "Mark as Processing" at bounding box center [262, 228] width 83 height 23
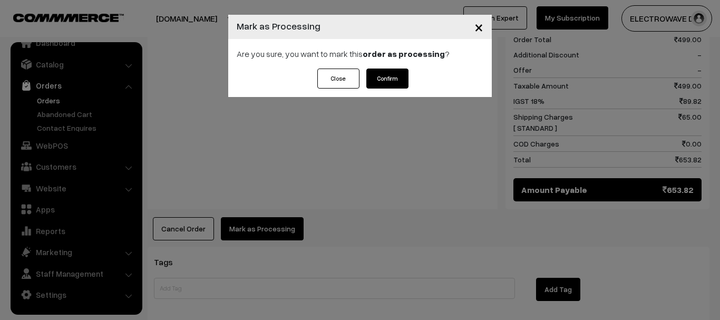
click at [388, 82] on button "Confirm" at bounding box center [387, 78] width 42 height 20
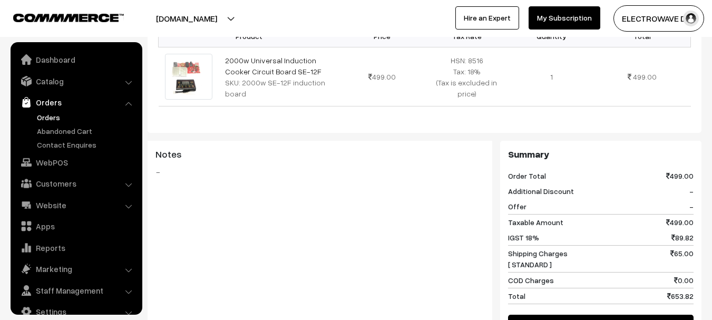
scroll to position [17, 0]
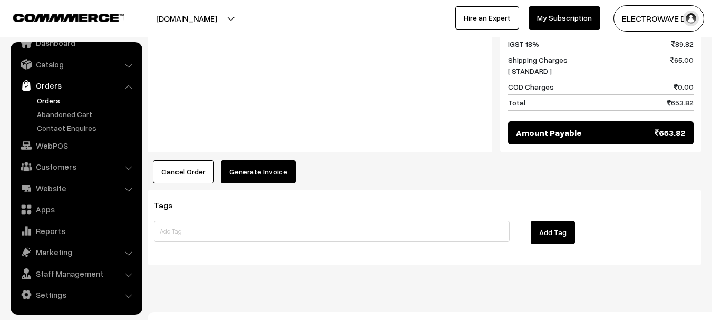
click at [243, 162] on button "Generate Invoice" at bounding box center [258, 171] width 75 height 23
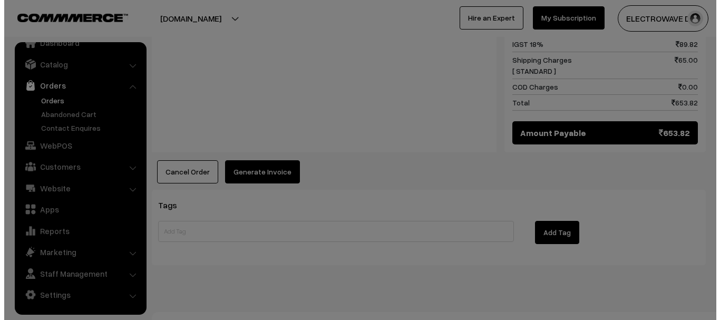
scroll to position [510, 0]
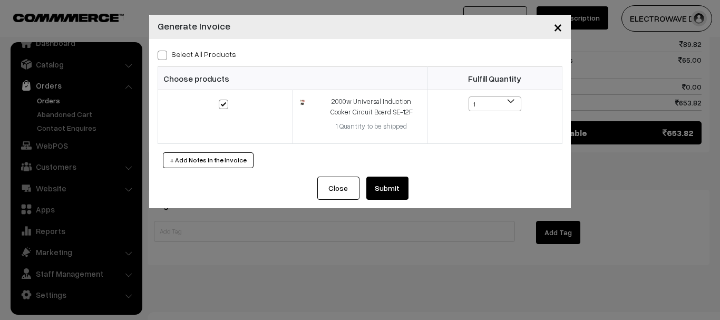
click at [402, 190] on button "Submit" at bounding box center [387, 187] width 42 height 23
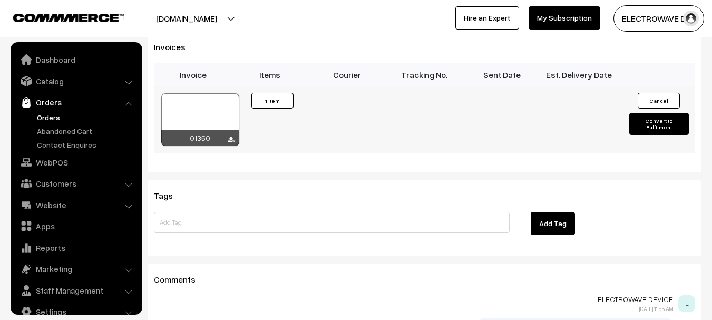
scroll to position [17, 0]
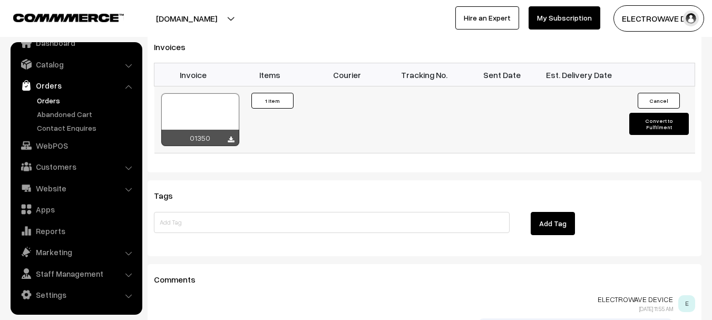
click at [197, 102] on div at bounding box center [200, 119] width 78 height 53
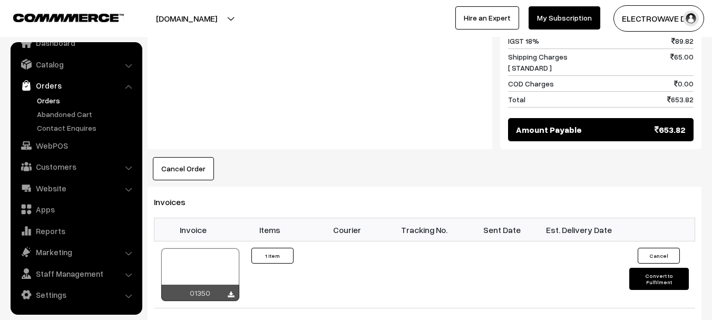
scroll to position [474, 0]
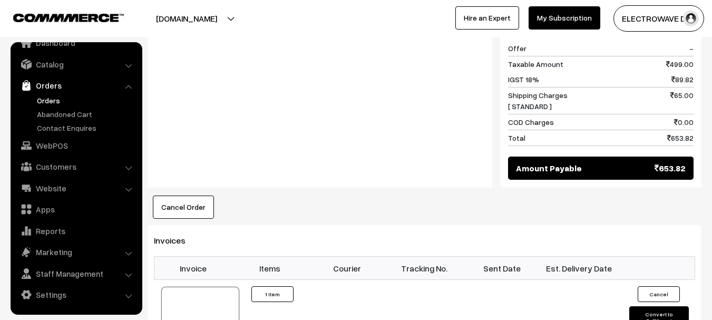
click at [53, 101] on link "Orders" at bounding box center [86, 100] width 104 height 11
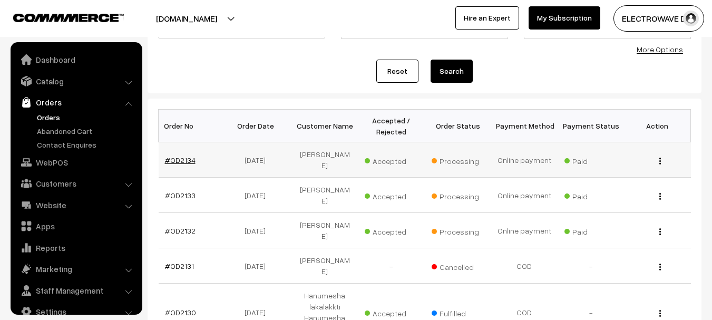
scroll to position [17, 0]
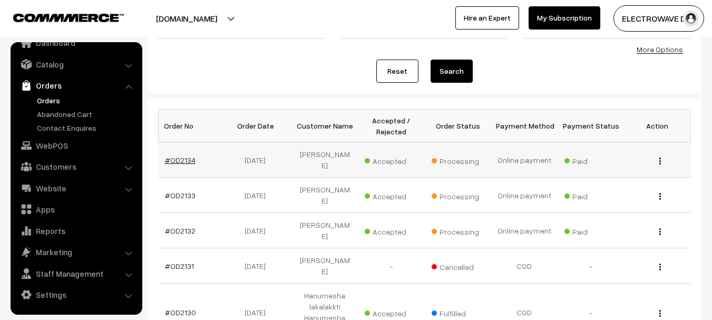
click at [183, 158] on link "#OD2134" at bounding box center [180, 159] width 31 height 9
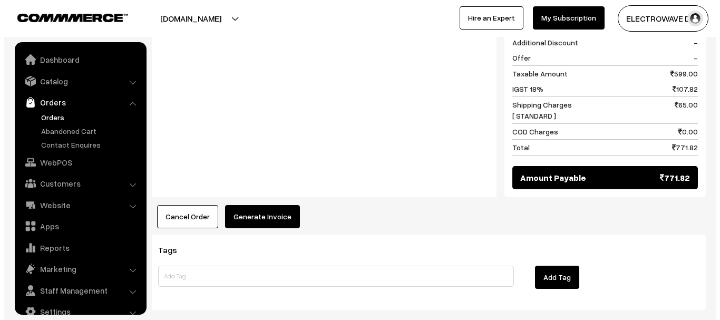
scroll to position [17, 0]
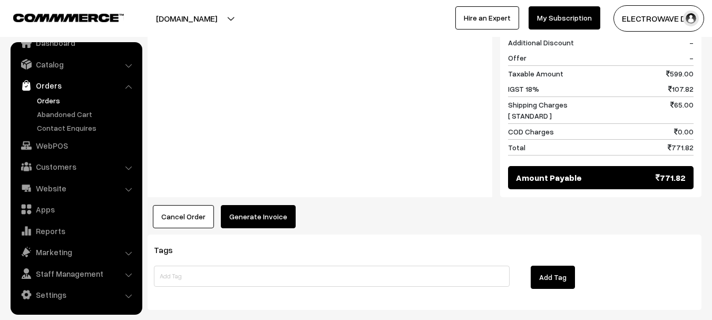
click at [261, 205] on button "Generate Invoice" at bounding box center [258, 216] width 75 height 23
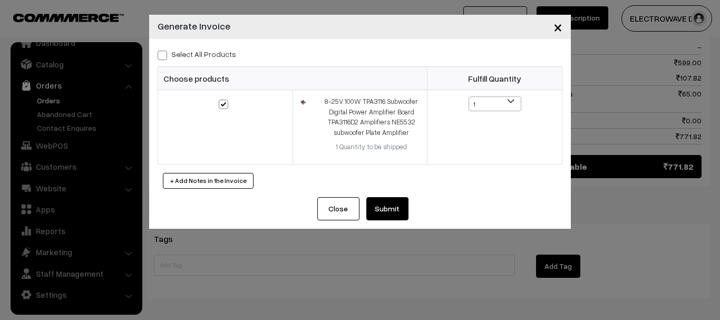
click at [381, 209] on button "Submit" at bounding box center [387, 208] width 42 height 23
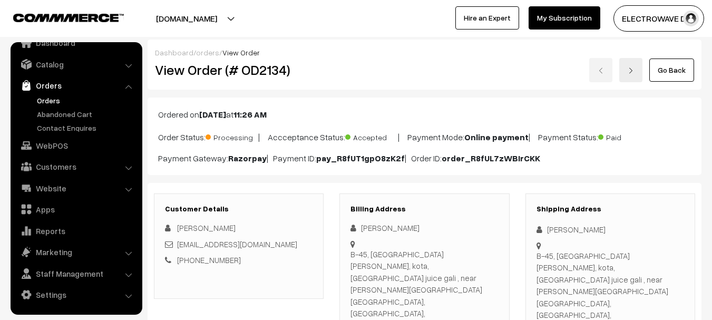
click at [632, 73] on img at bounding box center [630, 70] width 6 height 6
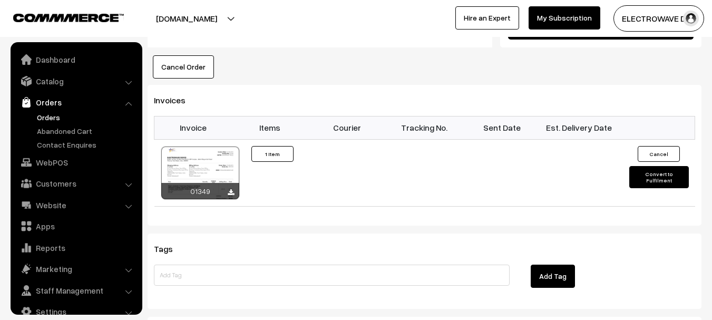
scroll to position [17, 0]
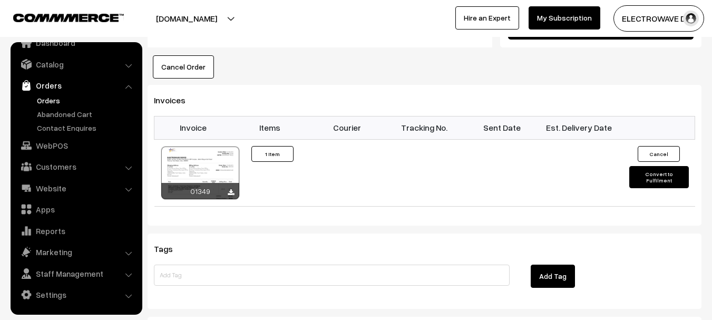
click at [44, 104] on link "Orders" at bounding box center [86, 100] width 104 height 11
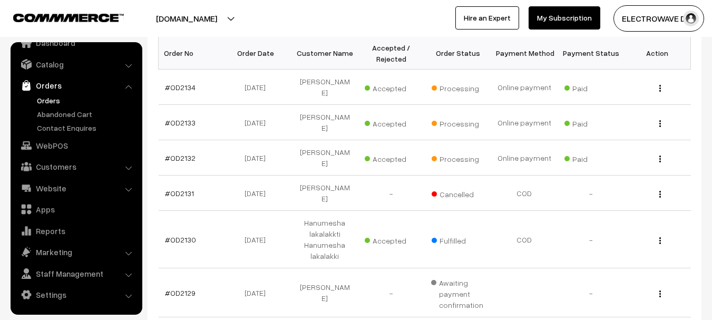
scroll to position [82, 0]
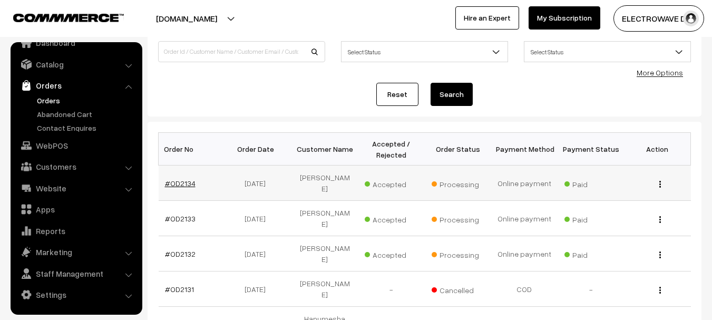
click at [182, 179] on link "#OD2134" at bounding box center [180, 183] width 31 height 9
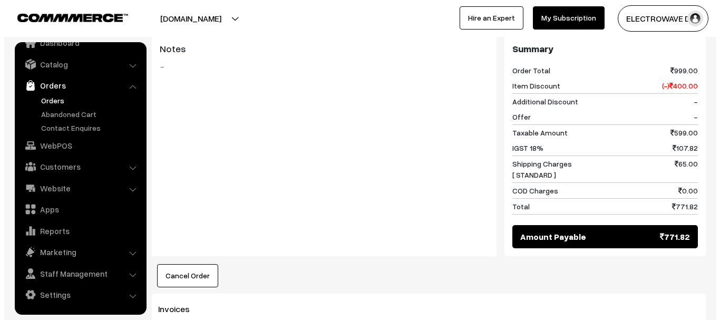
scroll to position [579, 0]
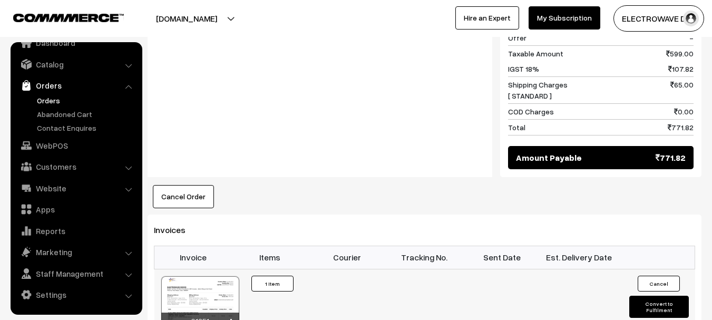
click at [649, 296] on button "Convert to Fulfilment" at bounding box center [659, 307] width 60 height 22
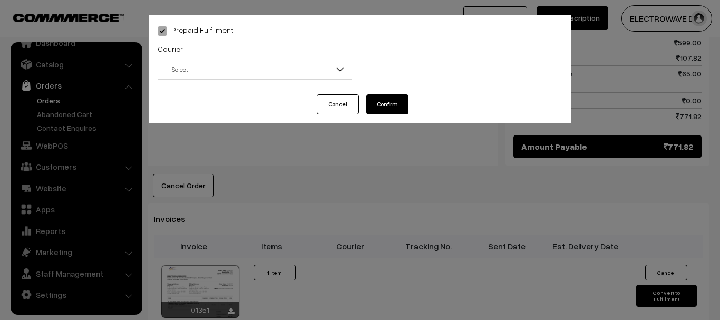
drag, startPoint x: 210, startPoint y: 83, endPoint x: 210, endPoint y: 74, distance: 9.5
click at [210, 78] on div "Courier -- Select -- BlueDart Xpressbees Delhivery Speed Post Dunzo DTDC shreet…" at bounding box center [255, 64] width 210 height 44
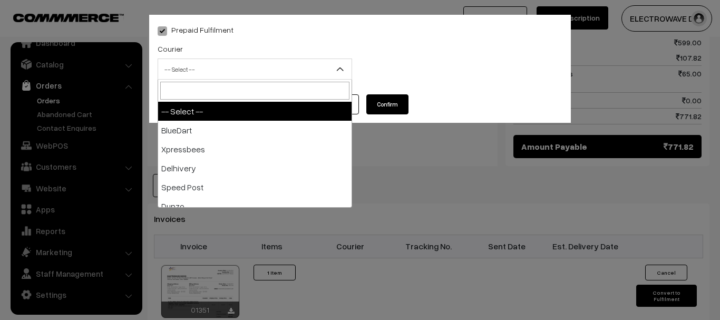
click at [216, 66] on span "-- Select --" at bounding box center [254, 69] width 193 height 18
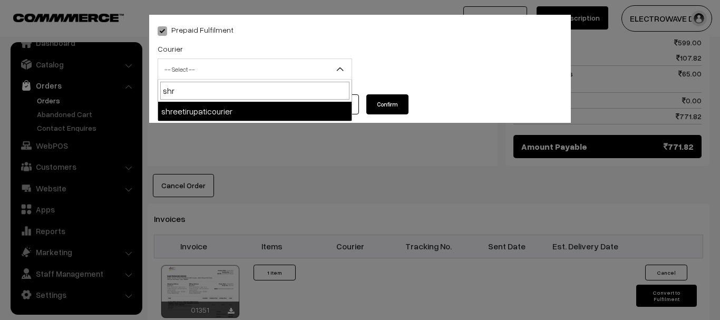
type input "shre"
select select "8"
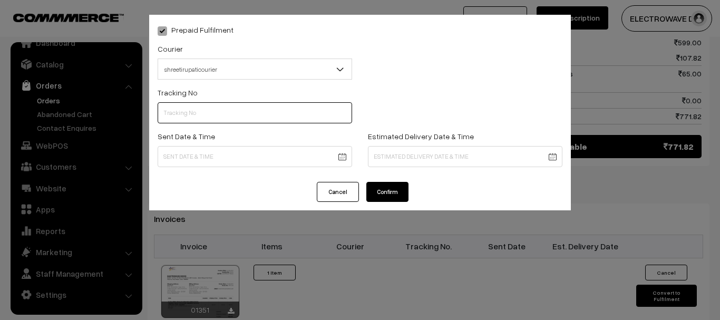
click at [249, 119] on input "text" at bounding box center [255, 112] width 194 height 21
type input "374800045735"
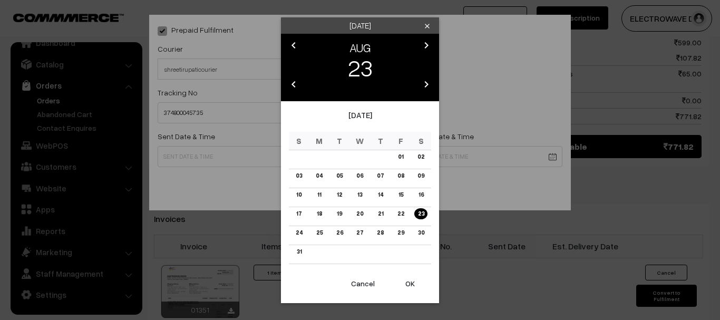
drag, startPoint x: 254, startPoint y: 156, endPoint x: 391, endPoint y: 200, distance: 143.9
click at [257, 157] on body "Thank you for showing interest. Our team will call you shortly. Close dhruvpro.…" at bounding box center [360, 16] width 720 height 1191
click at [407, 280] on button "OK" at bounding box center [410, 283] width 42 height 23
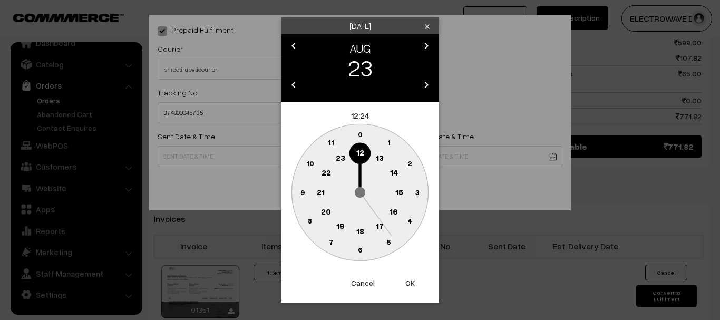
click at [407, 280] on button "OK" at bounding box center [410, 282] width 42 height 23
type input "23-08-2025 12:24"
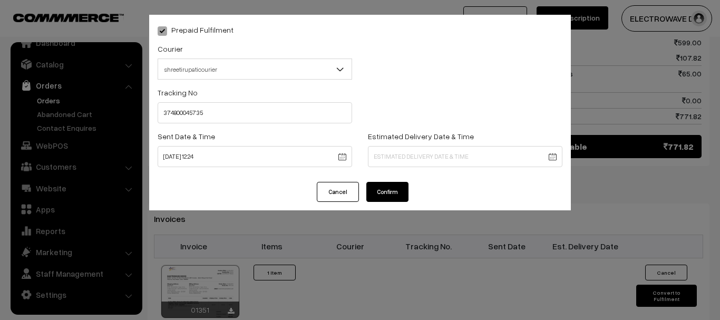
click at [397, 150] on body "Thank you for showing interest. Our team will call you shortly. Close dhruvpro.…" at bounding box center [360, 16] width 720 height 1191
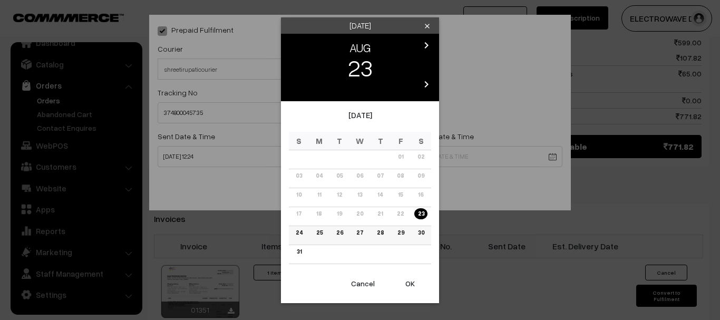
click at [356, 232] on link "27" at bounding box center [359, 232] width 13 height 11
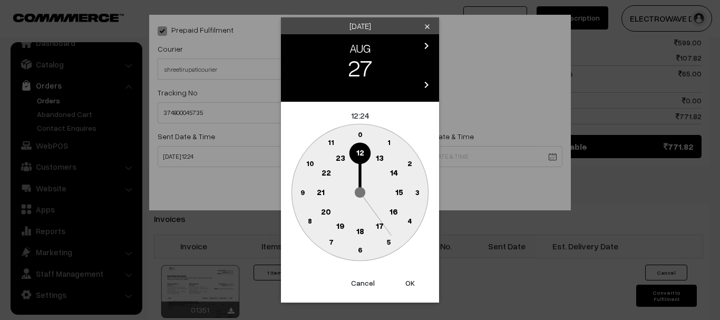
click at [396, 274] on button "OK" at bounding box center [410, 282] width 42 height 23
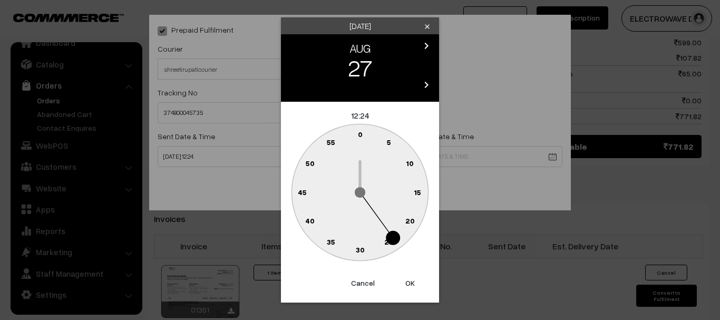
click at [396, 274] on button "OK" at bounding box center [410, 282] width 42 height 23
type input "27-08-2025 12:24"
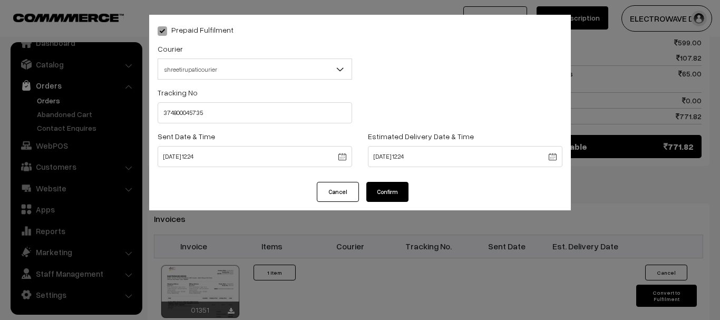
click at [389, 195] on button "Confirm" at bounding box center [387, 192] width 42 height 20
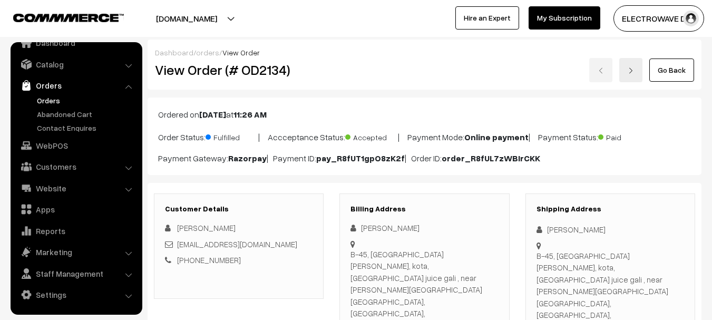
click at [633, 73] on img at bounding box center [630, 70] width 6 height 6
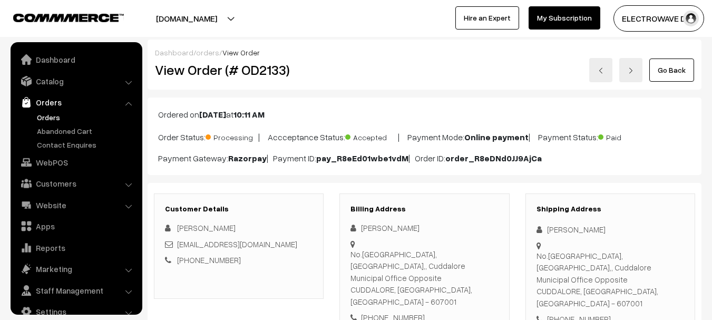
scroll to position [17, 0]
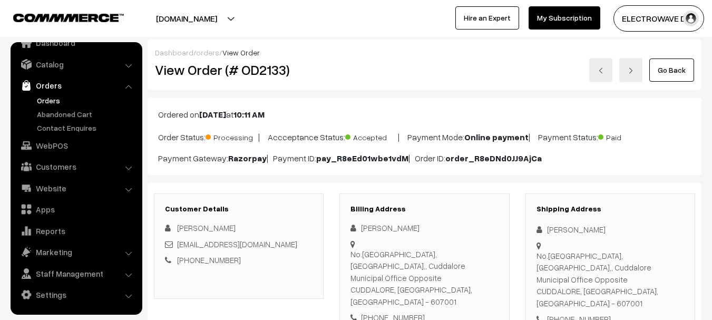
click at [626, 72] on link at bounding box center [630, 70] width 23 height 24
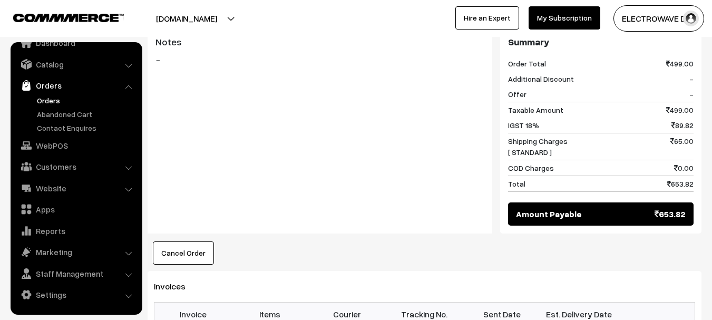
scroll to position [474, 0]
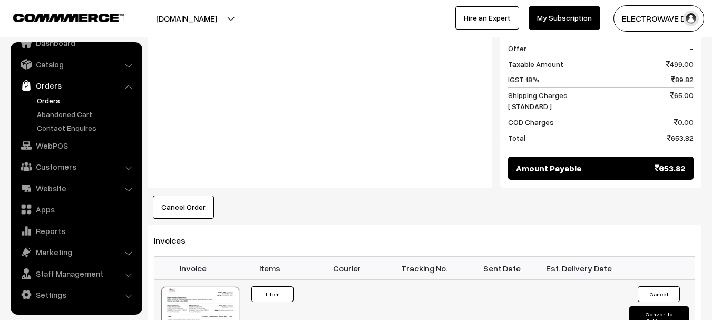
click at [647, 306] on button "Convert to Fulfilment" at bounding box center [659, 317] width 60 height 22
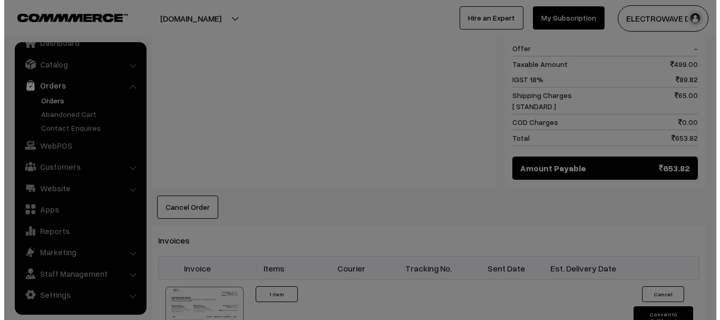
scroll to position [475, 0]
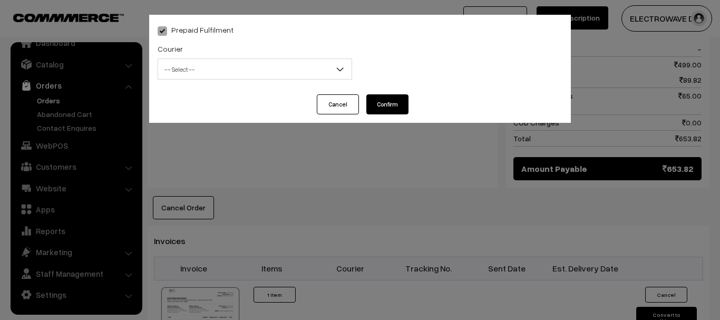
click at [241, 72] on span "-- Select --" at bounding box center [254, 69] width 193 height 18
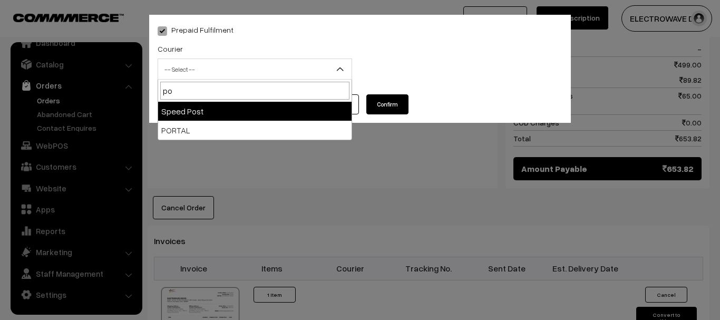
type input "po"
select select "5"
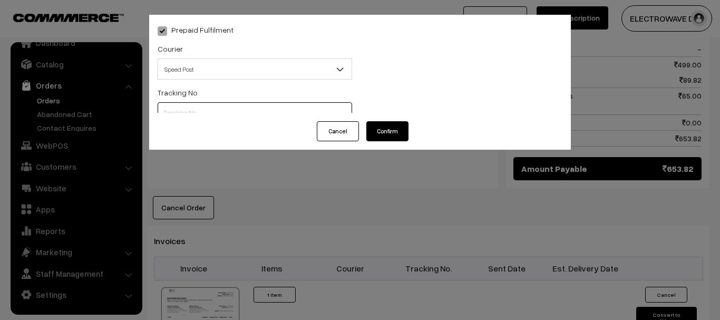
click at [238, 117] on input "text" at bounding box center [255, 112] width 194 height 21
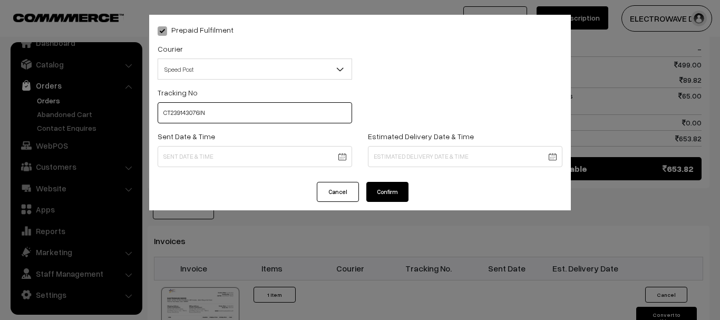
type input "CT239143076IN"
click at [336, 154] on body "Thank you for showing interest. Our team will call you shortly. Close dhruvpro.…" at bounding box center [360, 79] width 720 height 1108
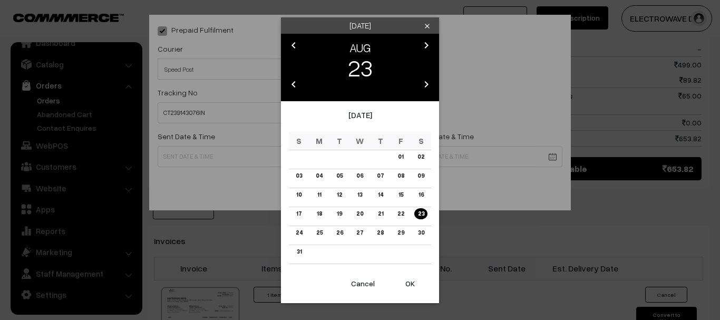
click at [406, 281] on button "OK" at bounding box center [410, 283] width 42 height 23
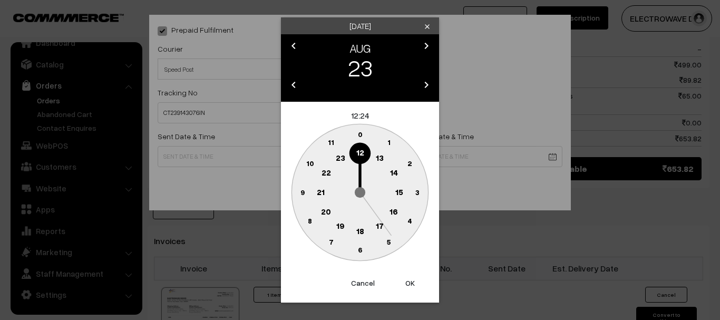
drag, startPoint x: 406, startPoint y: 281, endPoint x: 405, endPoint y: 273, distance: 8.5
click at [406, 281] on button "OK" at bounding box center [410, 282] width 42 height 23
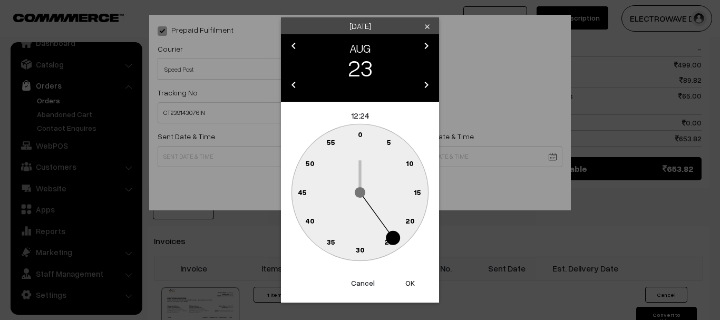
click at [405, 273] on button "OK" at bounding box center [410, 282] width 42 height 23
type input "23-08-2025 12:24"
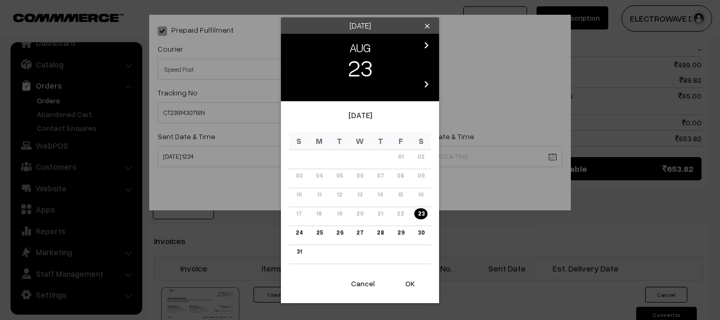
drag, startPoint x: 407, startPoint y: 159, endPoint x: 361, endPoint y: 228, distance: 83.3
click at [407, 160] on body "Thank you for showing interest. Our team will call you shortly. Close dhruvpro.…" at bounding box center [360, 79] width 720 height 1108
click at [359, 232] on link "27" at bounding box center [359, 232] width 13 height 11
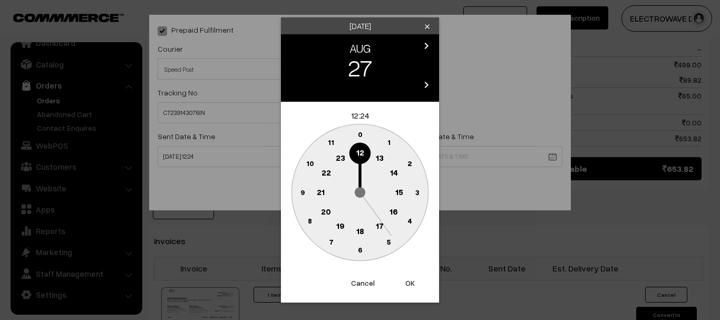
click at [403, 288] on button "OK" at bounding box center [410, 282] width 42 height 23
type input "27-08-2025 12:24"
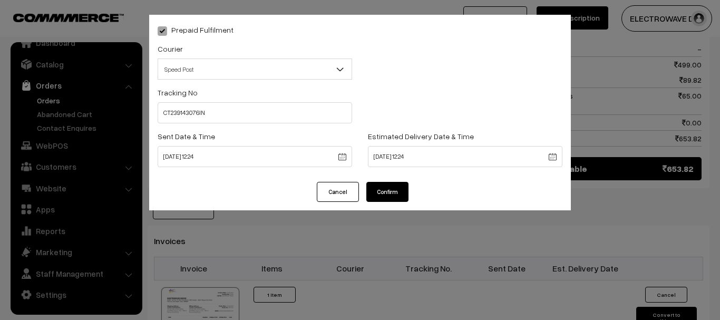
click at [376, 193] on button "Confirm" at bounding box center [387, 192] width 42 height 20
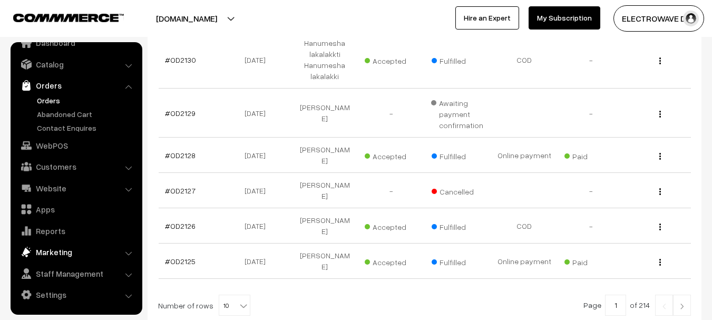
scroll to position [369, 0]
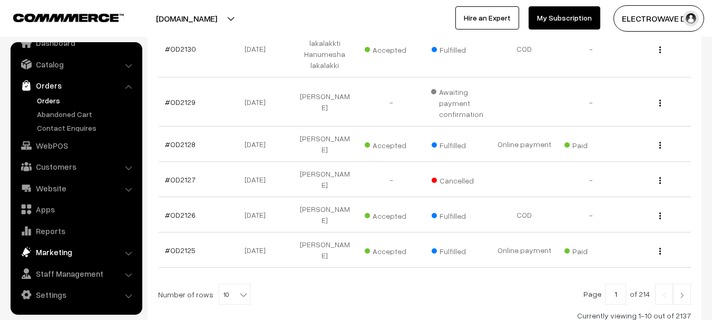
click at [58, 258] on link "Marketing" at bounding box center [75, 251] width 125 height 19
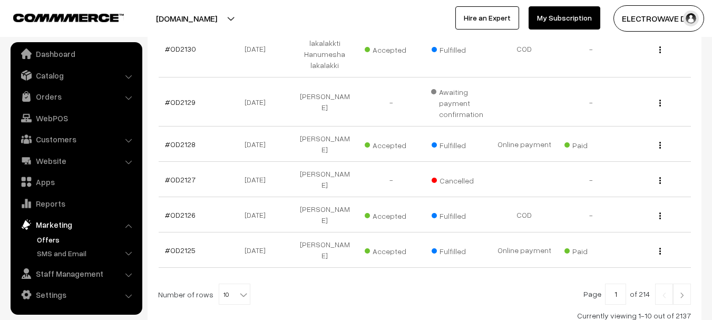
click at [54, 241] on link "Offers" at bounding box center [86, 239] width 104 height 11
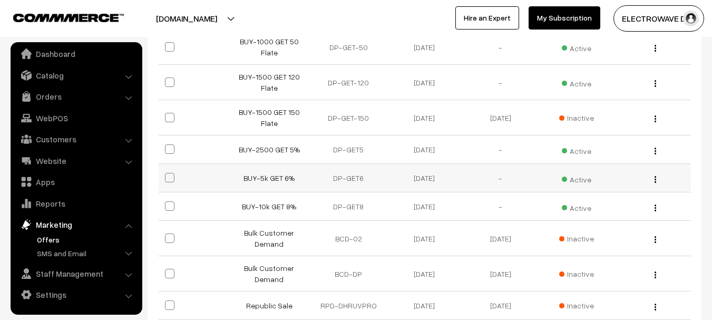
scroll to position [211, 0]
copy tr "BUY-5k GET 6% DP-GET6"
drag, startPoint x: 243, startPoint y: 178, endPoint x: 372, endPoint y: 180, distance: 129.1
click at [372, 180] on tr "BUY-5k GET 6% DP-GET6 [DATE] - Active Edit" at bounding box center [425, 177] width 532 height 28
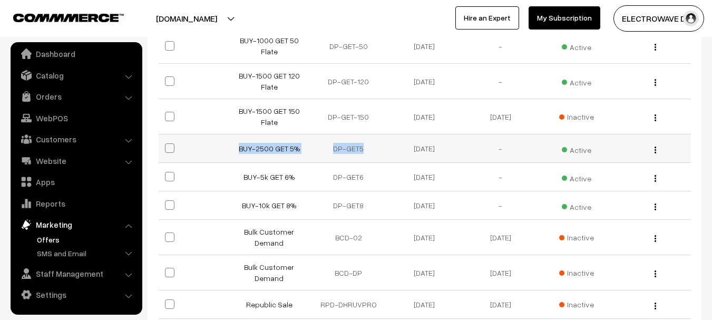
copy tr "BUY-2500 GET 5% DP-GET5"
drag, startPoint x: 235, startPoint y: 152, endPoint x: 372, endPoint y: 151, distance: 137.5
click at [372, 151] on tr "BUY-2500 GET 5% DP-GET5 [DATE] - Active Edit" at bounding box center [425, 148] width 532 height 28
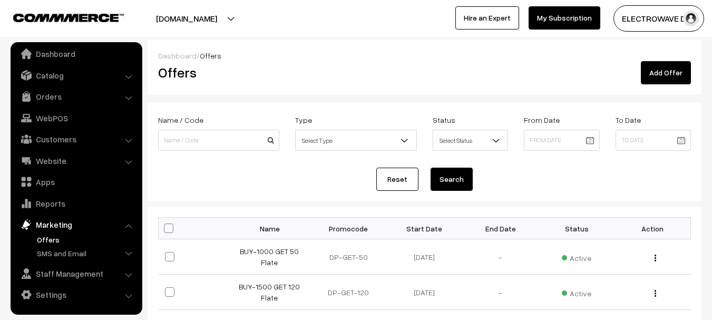
click at [347, 234] on th "Promocode" at bounding box center [348, 229] width 76 height 22
copy th "Promocode"
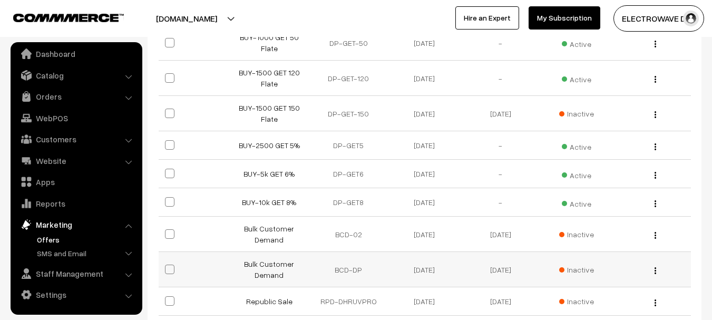
scroll to position [263, 0]
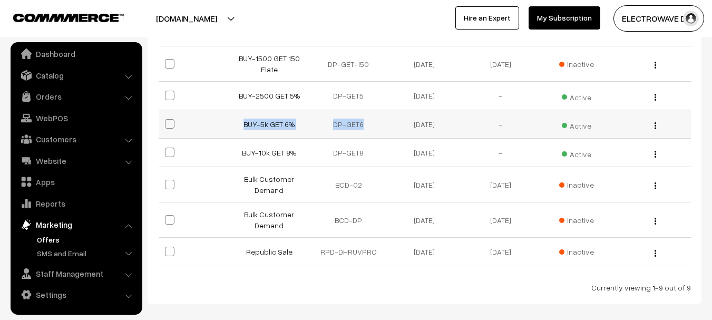
copy tr "BUY-5k GET 6% DP-GET6"
drag, startPoint x: 282, startPoint y: 130, endPoint x: 379, endPoint y: 130, distance: 97.5
click at [379, 130] on tr "BUY-5k GET 6% DP-GET6 [DATE] - Active Edit" at bounding box center [425, 124] width 532 height 28
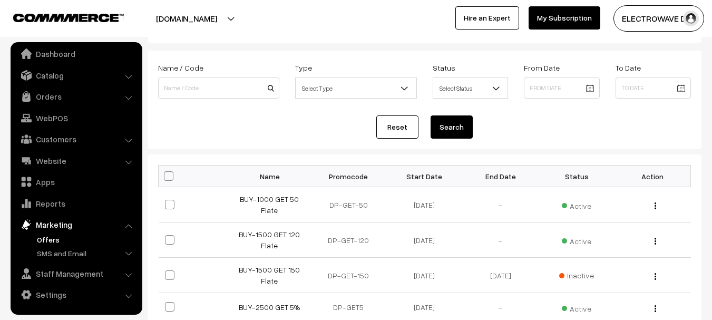
scroll to position [0, 0]
